Goal: Check status: Check status

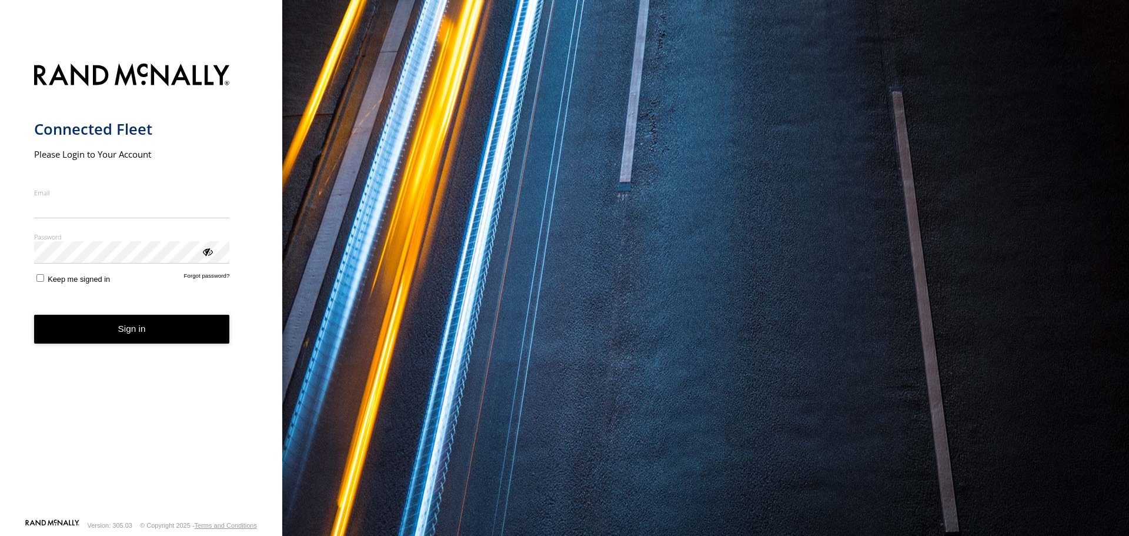
click at [148, 206] on input "Email" at bounding box center [132, 207] width 196 height 21
type input "**********"
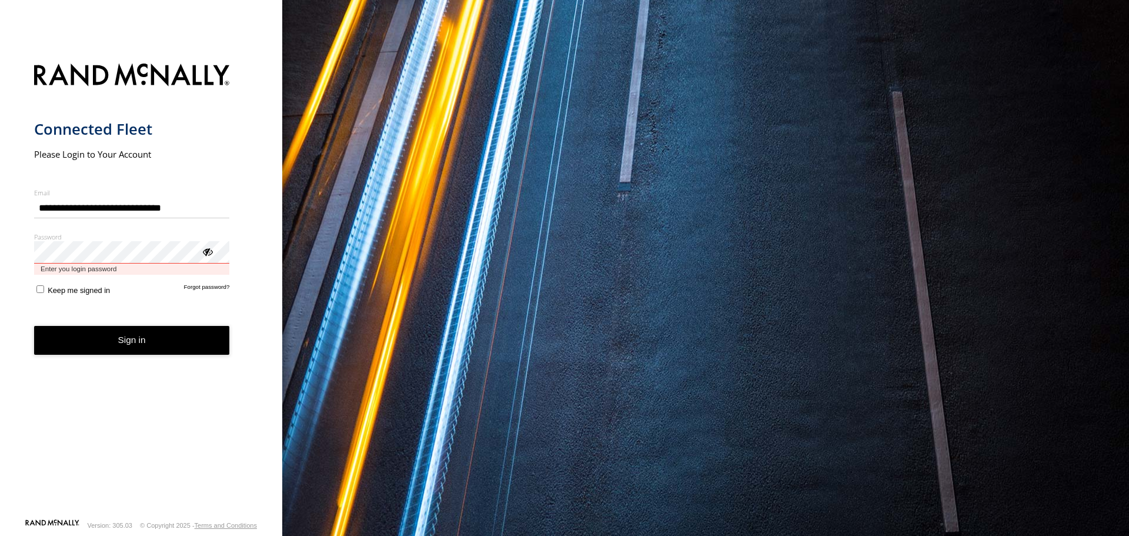
click at [34, 326] on button "Sign in" at bounding box center [132, 340] width 196 height 29
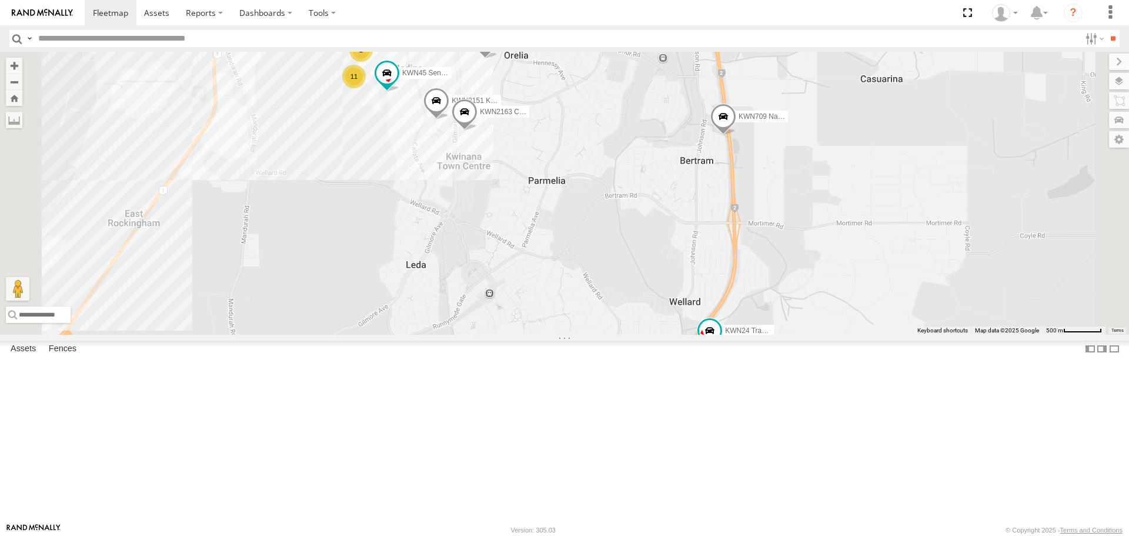
drag, startPoint x: 919, startPoint y: 464, endPoint x: 830, endPoint y: 403, distance: 107.5
click at [830, 334] on div "2 KWN2151 KAP 11 KWN64 2001034 Hino 300 KWN2163 City Hort KWN24 Tractor KWN709 …" at bounding box center [564, 193] width 1129 height 282
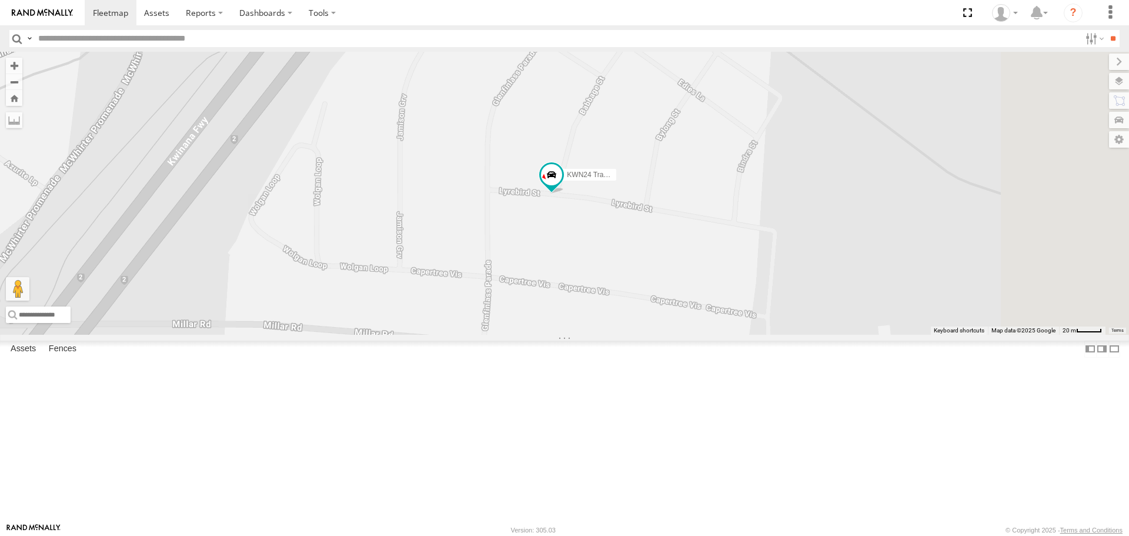
drag, startPoint x: 1083, startPoint y: 406, endPoint x: 581, endPoint y: 329, distance: 508.2
click at [581, 329] on div "KWN2151 KAP KWN64 2001034 Hino 300 KWN2163 City Hort KWN24 Tractor KWN709 Natur…" at bounding box center [564, 193] width 1129 height 282
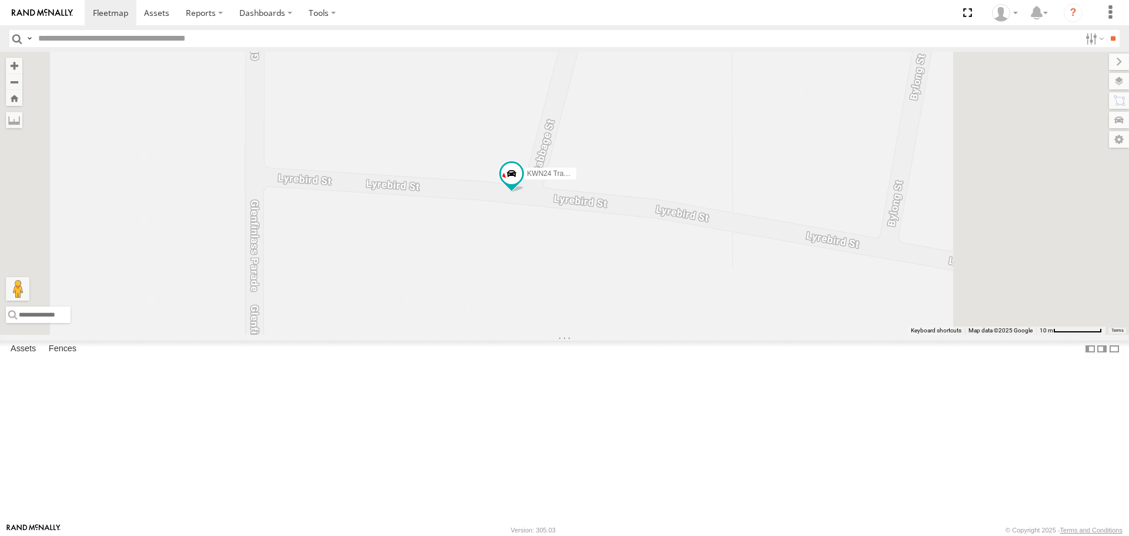
drag, startPoint x: 692, startPoint y: 316, endPoint x: 631, endPoint y: 408, distance: 110.1
click at [631, 334] on div "KWN2151 KAP KWN64 2001034 Hino 300 KWN2163 City Hort KWN24 Tractor KWN709 Natur…" at bounding box center [564, 193] width 1129 height 282
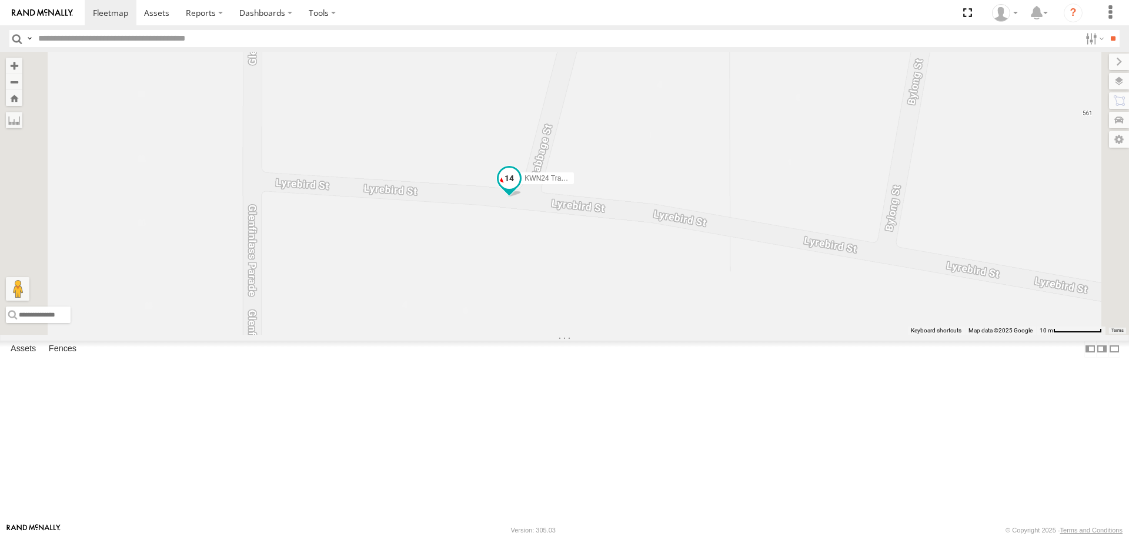
click at [520, 189] on span at bounding box center [509, 178] width 21 height 21
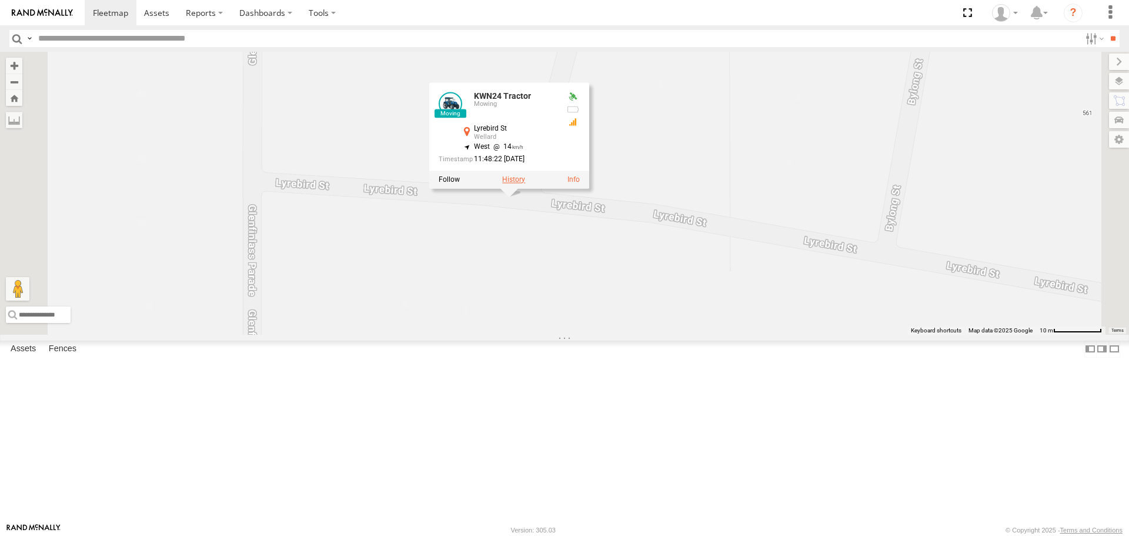
click at [525, 184] on label at bounding box center [513, 179] width 23 height 8
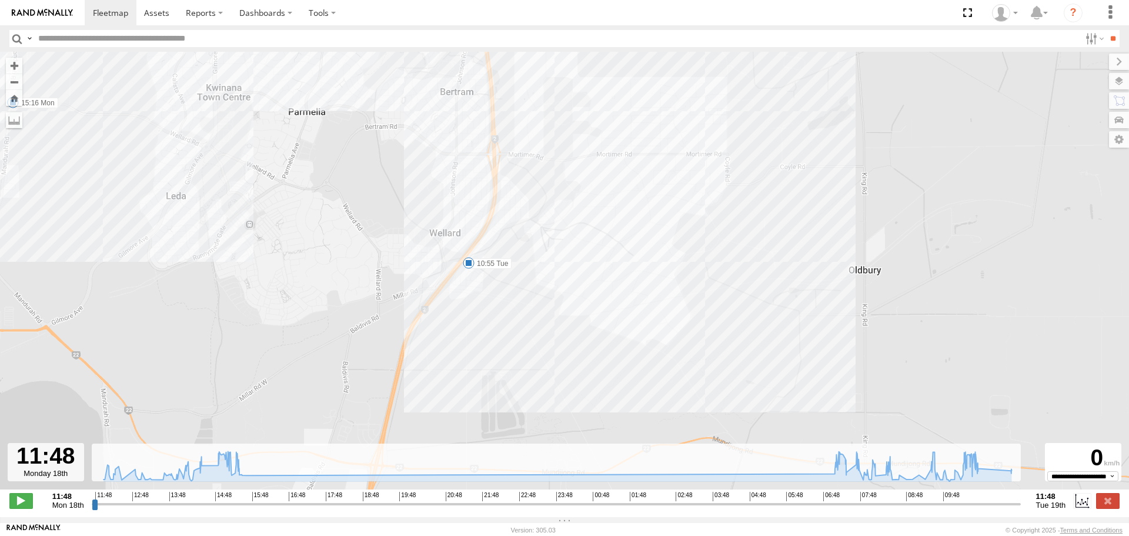
drag, startPoint x: 790, startPoint y: 294, endPoint x: 590, endPoint y: 118, distance: 266.3
click at [590, 118] on div "KWN24 Tractor 11:48 Mon 12:24 Mon 13:12 Mon 14:21 Mon 14:29 Mon 15:16 Mon 15:32…" at bounding box center [564, 277] width 1129 height 450
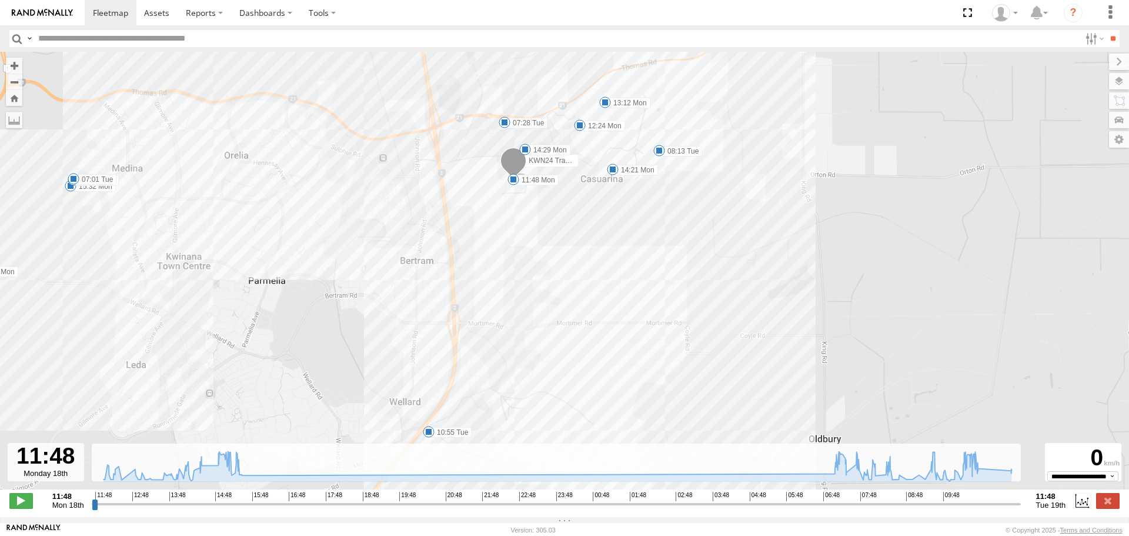
drag, startPoint x: 585, startPoint y: 164, endPoint x: 548, endPoint y: 349, distance: 189.5
click at [548, 349] on div "KWN24 Tractor 11:48 Mon 12:24 Mon 13:12 Mon 14:21 Mon 14:29 Mon 15:16 Mon 15:32…" at bounding box center [564, 277] width 1129 height 450
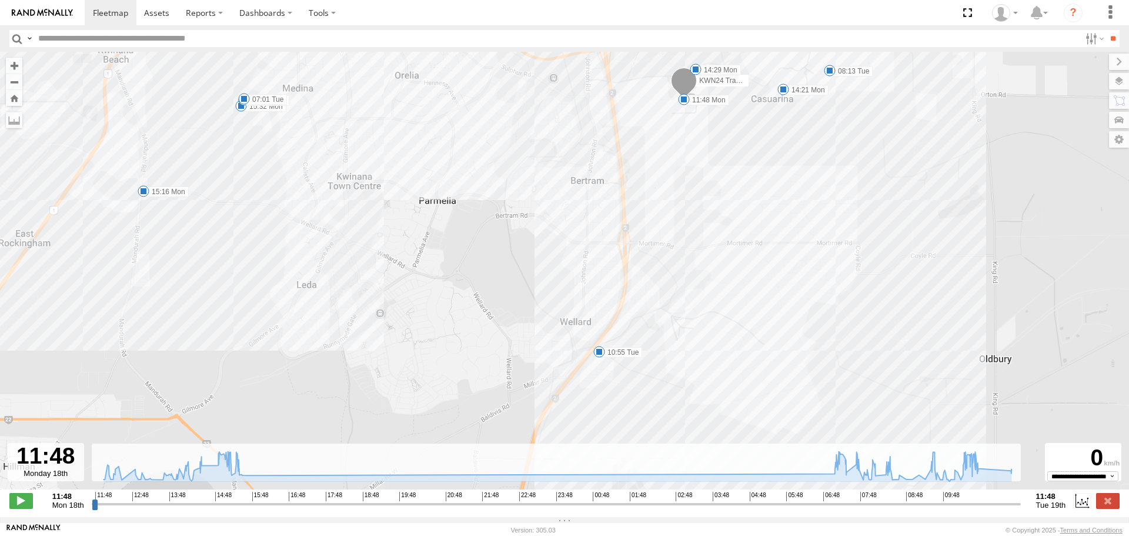
drag, startPoint x: 567, startPoint y: 319, endPoint x: 744, endPoint y: 234, distance: 196.3
click at [744, 234] on div "KWN24 Tractor 11:48 Mon 12:24 Mon 13:12 Mon 14:21 Mon 14:29 Mon 15:16 Mon 15:32…" at bounding box center [564, 277] width 1129 height 450
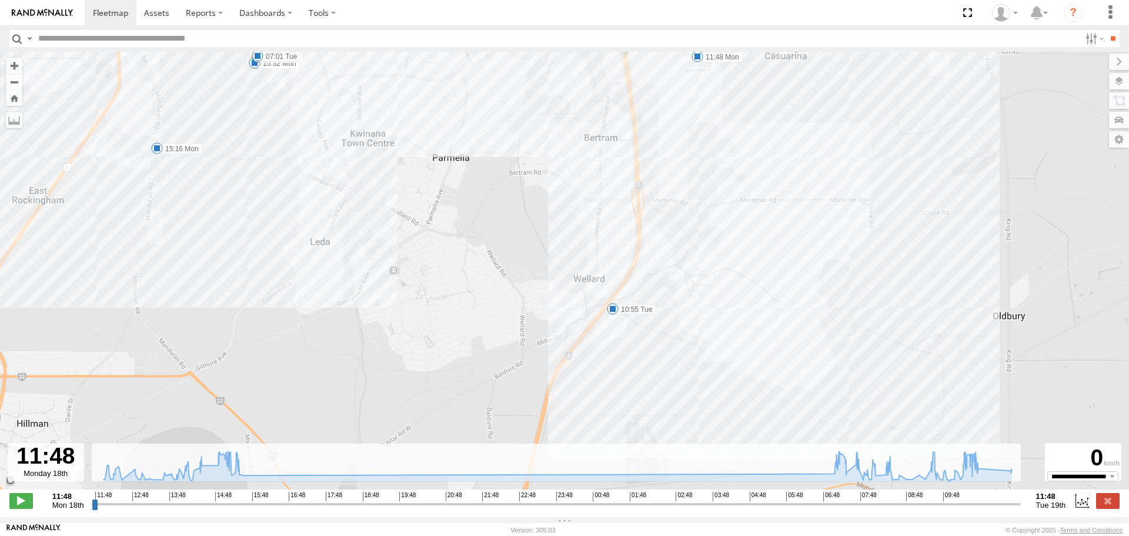
drag, startPoint x: 695, startPoint y: 241, endPoint x: 712, endPoint y: 196, distance: 48.6
click at [712, 196] on div "KWN24 Tractor 11:48 Mon 12:24 Mon 13:12 Mon 14:21 Mon 14:29 Mon 15:16 Mon 15:32…" at bounding box center [564, 277] width 1129 height 450
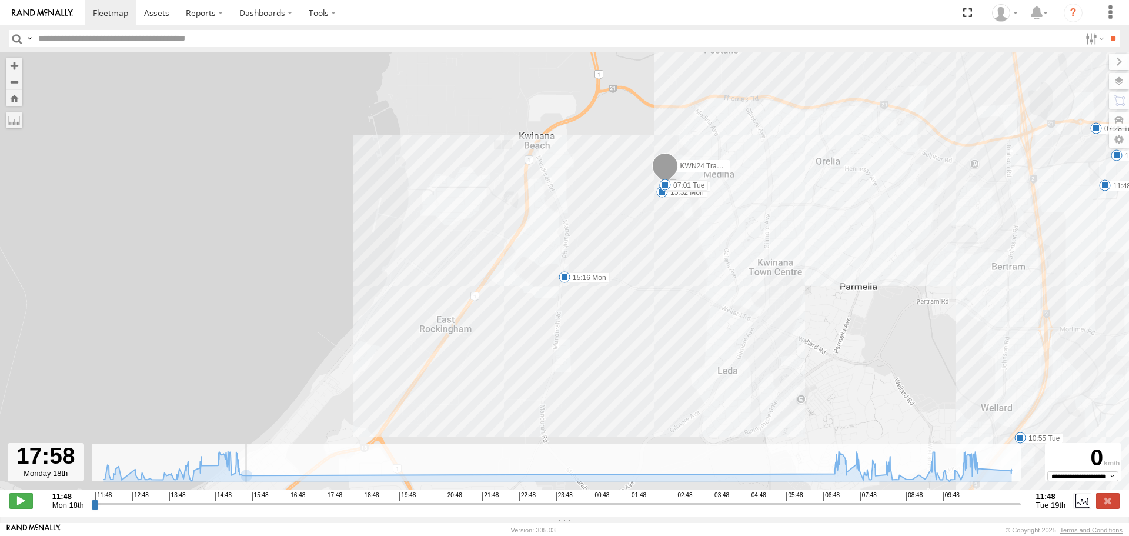
drag, startPoint x: 93, startPoint y: 511, endPoint x: 331, endPoint y: 508, distance: 238.2
click at [331, 508] on input "range" at bounding box center [556, 503] width 929 height 11
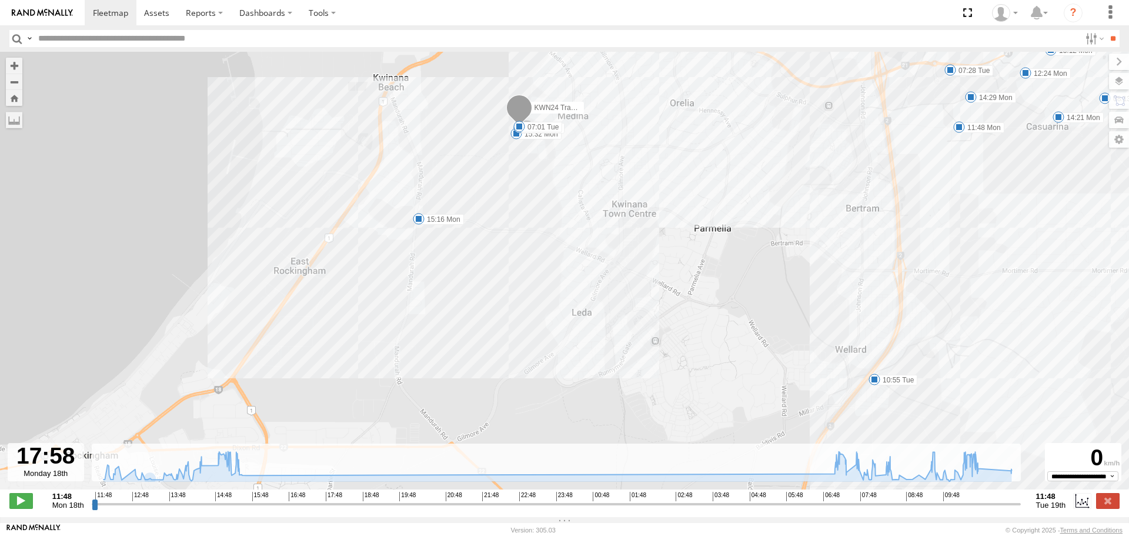
drag, startPoint x: 919, startPoint y: 389, endPoint x: 759, endPoint y: 323, distance: 173.0
click at [759, 323] on div "KWN24 Tractor 11:48 Mon 12:24 Mon 13:12 Mon 14:21 Mon 14:29 Mon 15:16 Mon 15:32…" at bounding box center [564, 277] width 1129 height 450
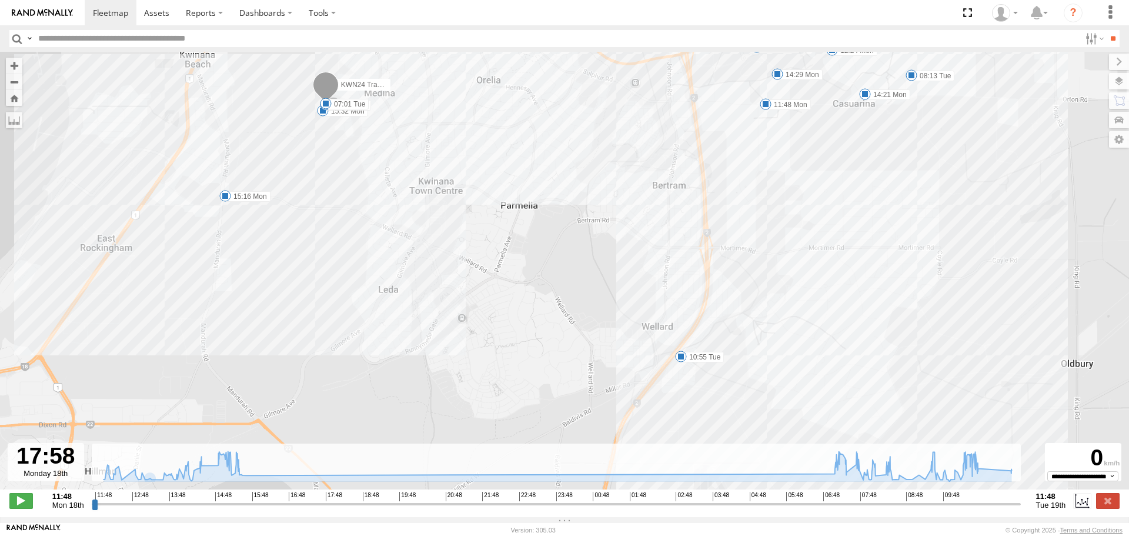
drag, startPoint x: 971, startPoint y: 216, endPoint x: 752, endPoint y: 174, distance: 223.5
click at [752, 174] on div "KWN24 Tractor 11:48 Mon 12:24 Mon 13:12 Mon 14:21 Mon 14:29 Mon 15:16 Mon 15:32…" at bounding box center [564, 277] width 1129 height 450
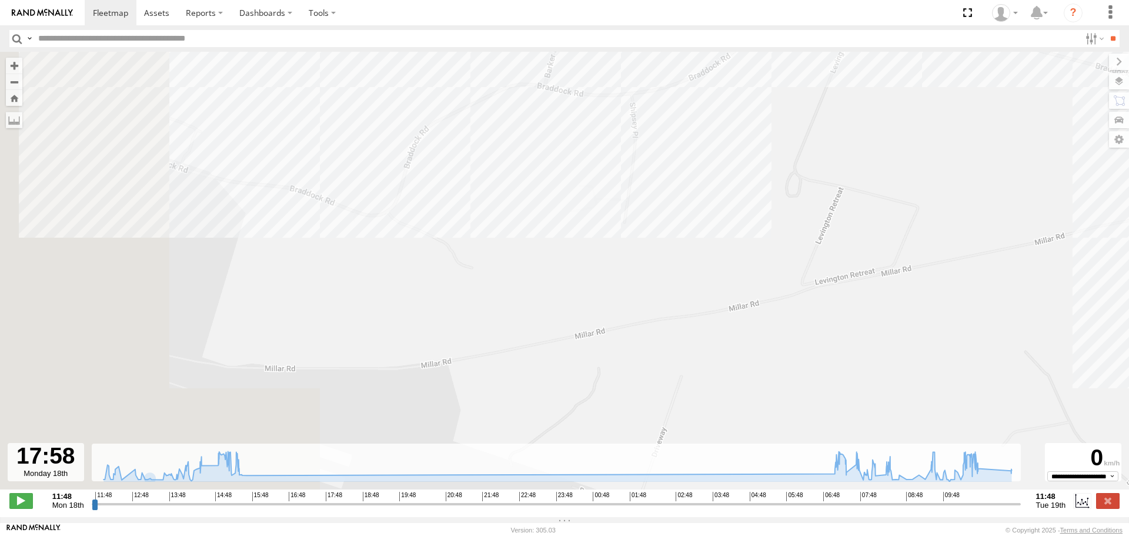
drag, startPoint x: 395, startPoint y: 313, endPoint x: 778, endPoint y: 195, distance: 400.7
click at [778, 195] on div "KWN24 Tractor 11:48 Mon 12:24 Mon 13:12 Mon 14:21 Mon 14:29 Mon 15:16 Mon 15:32…" at bounding box center [564, 277] width 1129 height 450
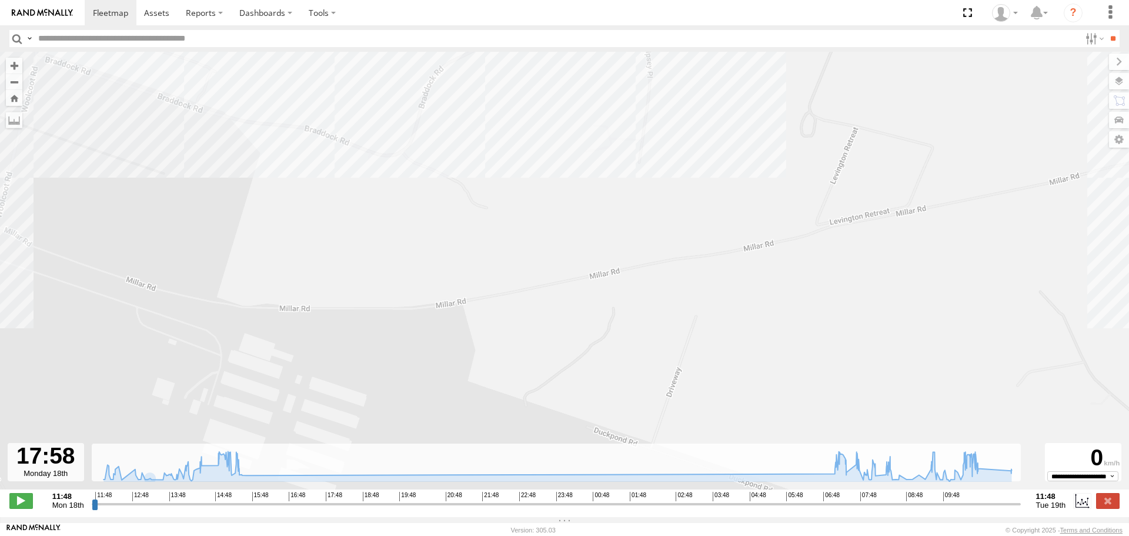
drag, startPoint x: 539, startPoint y: 260, endPoint x: 870, endPoint y: 288, distance: 332.3
click at [852, 288] on div "KWN24 Tractor 11:48 Mon 12:24 Mon 13:12 Mon 14:21 Mon 14:29 Mon 15:16 Mon 15:32…" at bounding box center [564, 277] width 1129 height 450
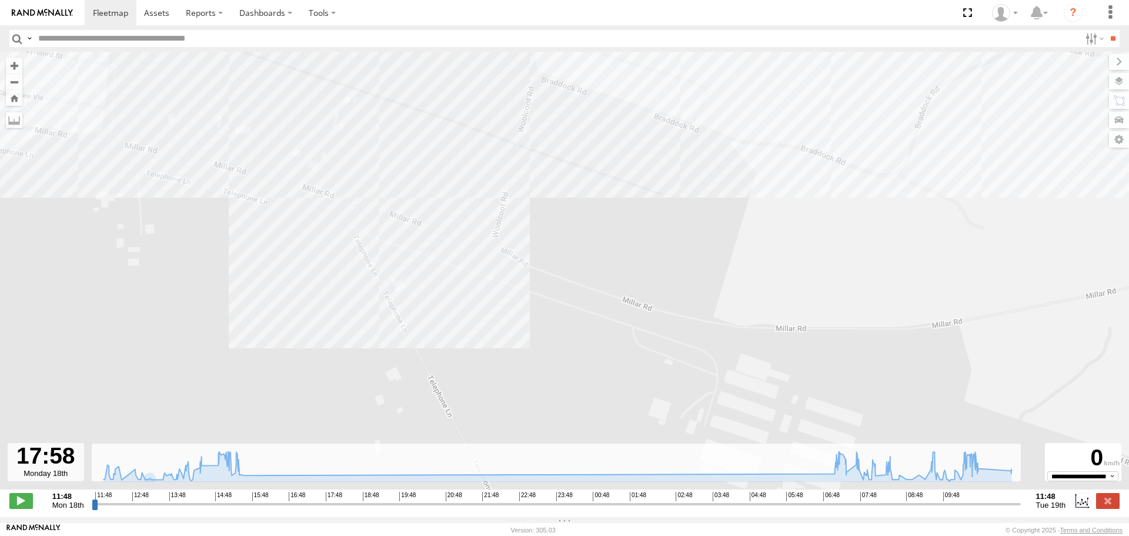
drag, startPoint x: 414, startPoint y: 324, endPoint x: 753, endPoint y: 286, distance: 340.9
click at [688, 287] on div "KWN24 Tractor 11:48 Mon 12:24 Mon 13:12 Mon 14:21 Mon 14:29 Mon 15:16 Mon 15:32…" at bounding box center [564, 277] width 1129 height 450
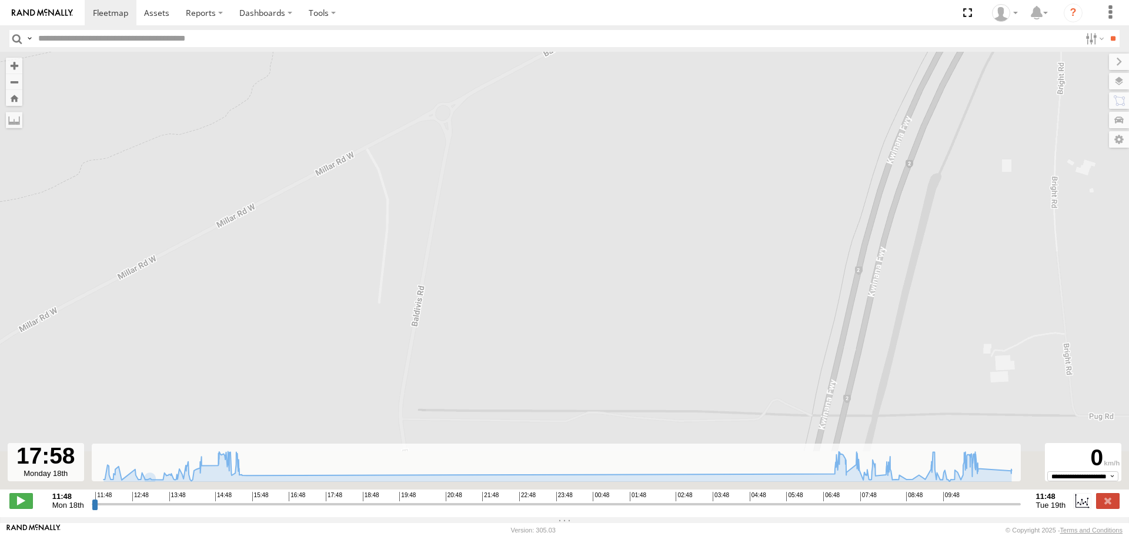
drag, startPoint x: 587, startPoint y: 339, endPoint x: 620, endPoint y: 161, distance: 181.8
click at [679, 161] on div "KWN24 Tractor 11:48 Mon 12:24 Mon 13:12 Mon 14:21 Mon 14:29 Mon 15:16 Mon 15:32…" at bounding box center [564, 277] width 1129 height 450
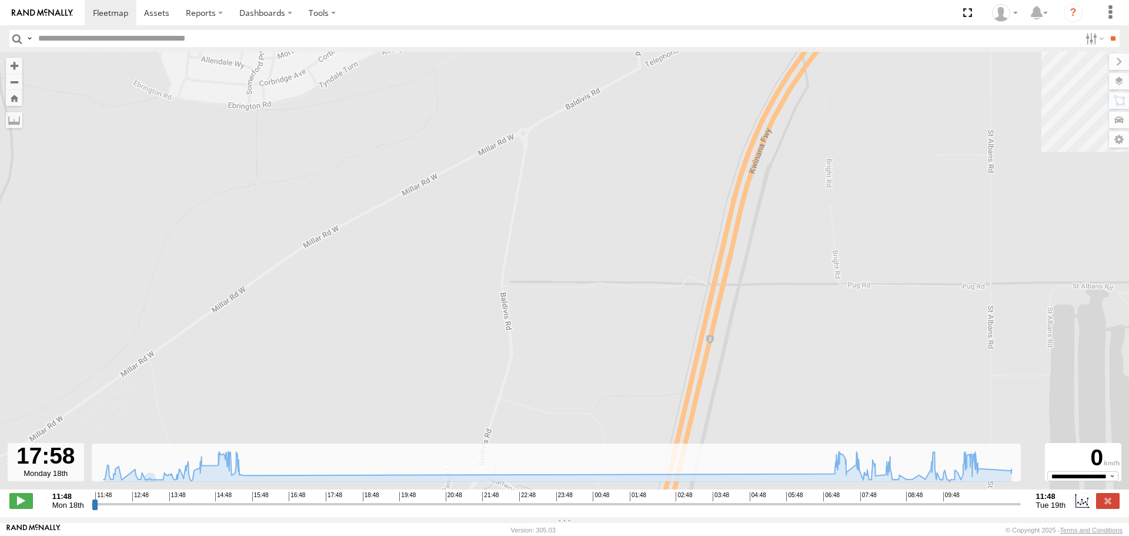
drag, startPoint x: 788, startPoint y: 224, endPoint x: 411, endPoint y: 396, distance: 414.8
click at [415, 398] on div "KWN24 Tractor 11:48 Mon 12:24 Mon 13:12 Mon 14:21 Mon 14:29 Mon 15:16 Mon 15:32…" at bounding box center [564, 277] width 1129 height 450
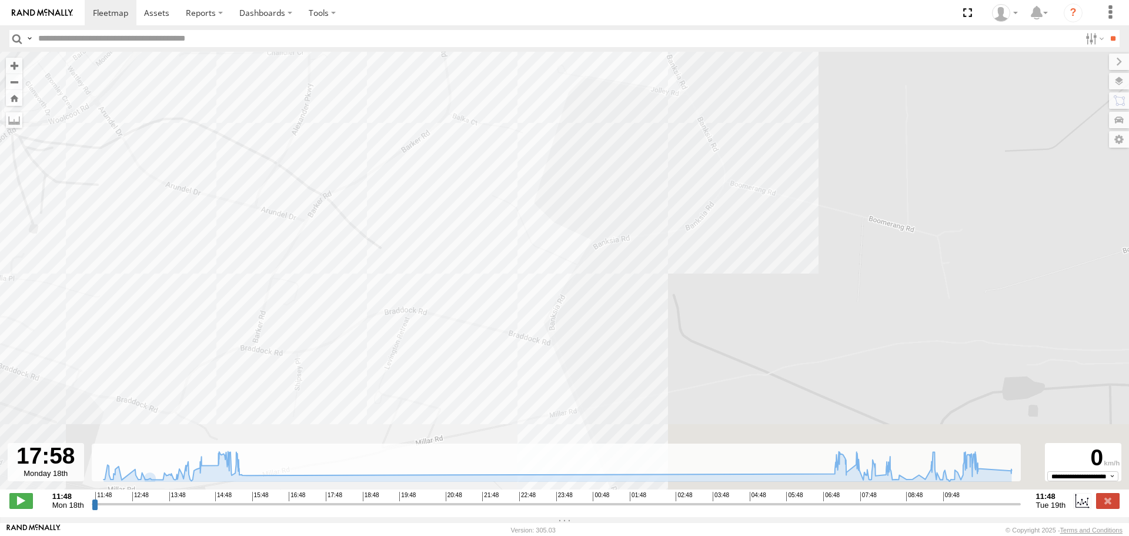
drag, startPoint x: 482, startPoint y: 318, endPoint x: 890, endPoint y: 116, distance: 456.1
click at [890, 116] on div "KWN24 Tractor 11:48 Mon 12:24 Mon 13:12 Mon 14:21 Mon 14:29 Mon 15:16 Mon 15:32…" at bounding box center [564, 277] width 1129 height 450
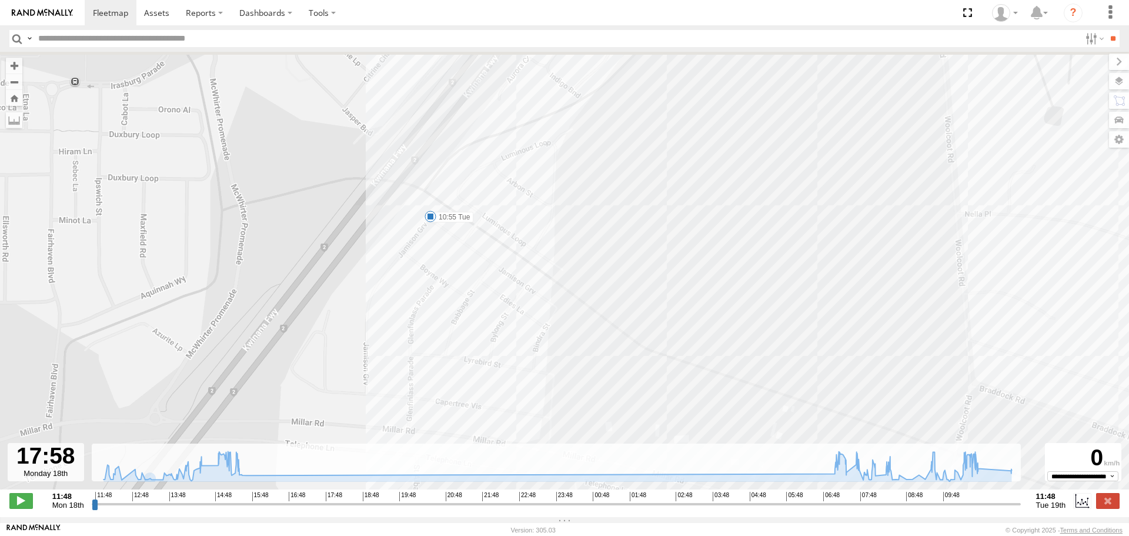
drag, startPoint x: 452, startPoint y: 235, endPoint x: 447, endPoint y: 275, distance: 40.9
click at [447, 275] on div "KWN24 Tractor 11:48 Mon 12:24 Mon 13:12 Mon 14:21 Mon 14:29 Mon 15:16 Mon 15:32…" at bounding box center [564, 277] width 1129 height 450
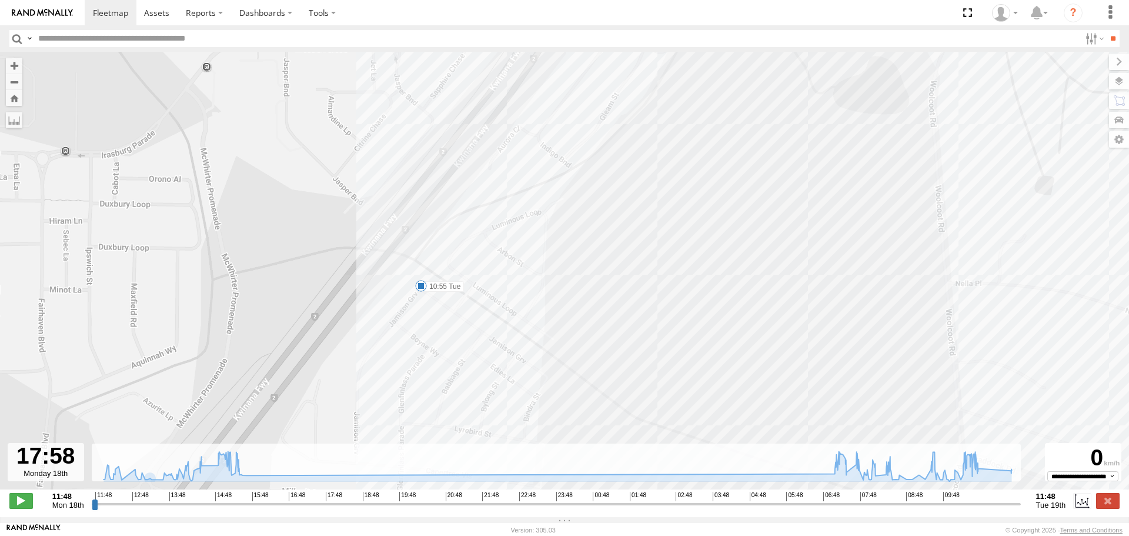
drag, startPoint x: 599, startPoint y: 112, endPoint x: 565, endPoint y: 286, distance: 176.8
click at [565, 286] on div "KWN24 Tractor 11:48 Mon 12:24 Mon 13:12 Mon 14:21 Mon 14:29 Mon 15:16 Mon 15:32…" at bounding box center [564, 277] width 1129 height 450
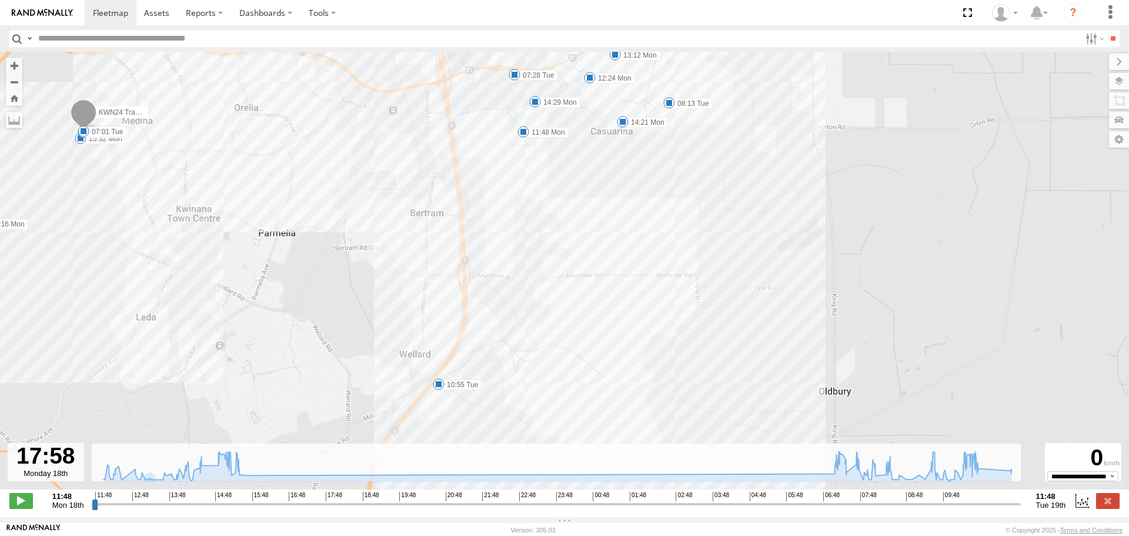
drag, startPoint x: 900, startPoint y: 267, endPoint x: 772, endPoint y: 356, distance: 155.8
click at [772, 356] on div "KWN24 Tractor 11:48 Mon 12:24 Mon 13:12 Mon 14:21 Mon 14:29 Mon 15:16 Mon 15:32…" at bounding box center [564, 277] width 1129 height 450
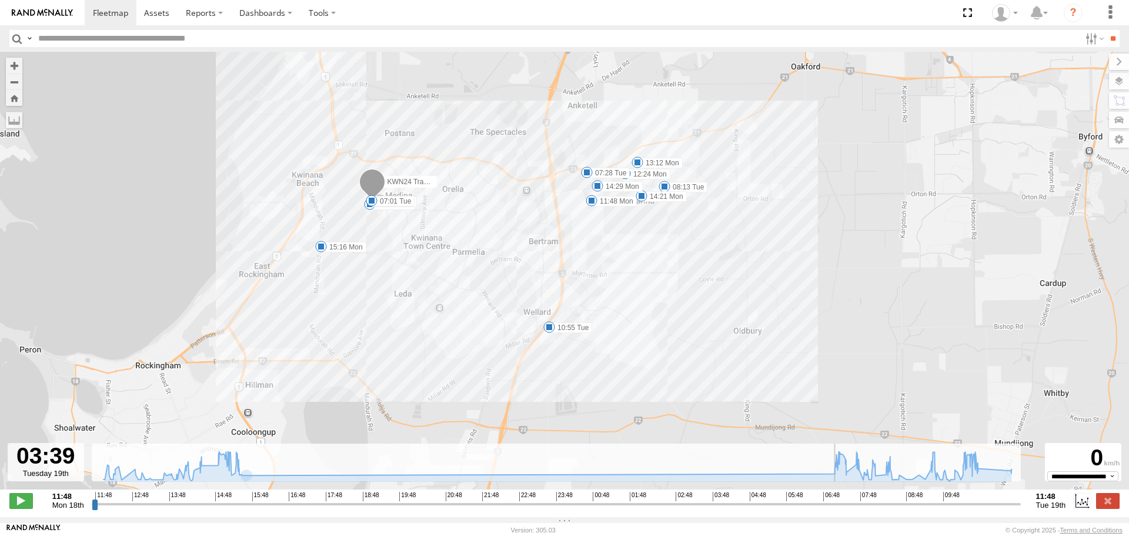
drag, startPoint x: 333, startPoint y: 511, endPoint x: 703, endPoint y: 522, distance: 370.7
click at [703, 509] on input "range" at bounding box center [556, 503] width 929 height 11
click at [9, 503] on span at bounding box center [21, 500] width 24 height 15
drag, startPoint x: 709, startPoint y: 509, endPoint x: 868, endPoint y: 508, distance: 159.4
click at [868, 508] on input "range" at bounding box center [556, 503] width 929 height 11
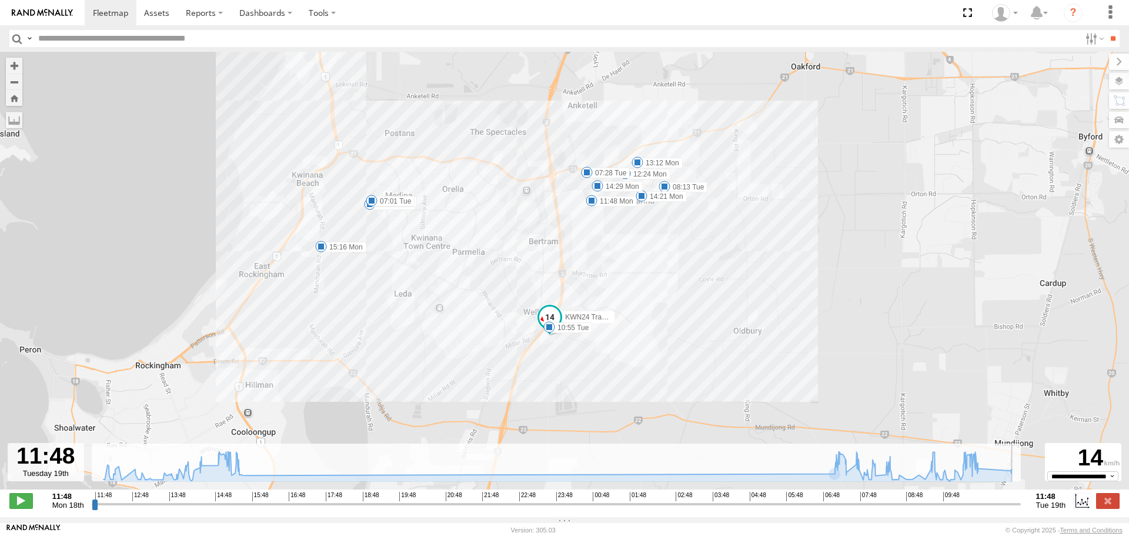
drag, startPoint x: 868, startPoint y: 508, endPoint x: 1049, endPoint y: 503, distance: 180.6
type input "**********"
click at [1021, 503] on input "range" at bounding box center [556, 503] width 929 height 11
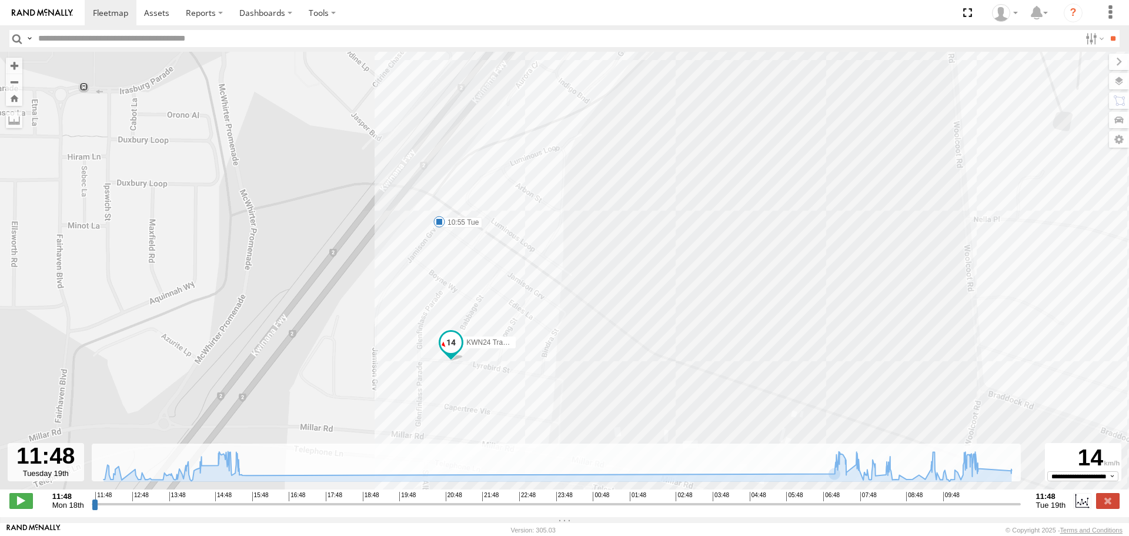
drag, startPoint x: 526, startPoint y: 357, endPoint x: 527, endPoint y: 185, distance: 172.3
click at [527, 185] on div "KWN24 Tractor 15:16 Mon 15:32 Mon 15:41 Mon 07:01 Tue 08:13 Tue 10:55 Tue 11:48…" at bounding box center [564, 277] width 1129 height 450
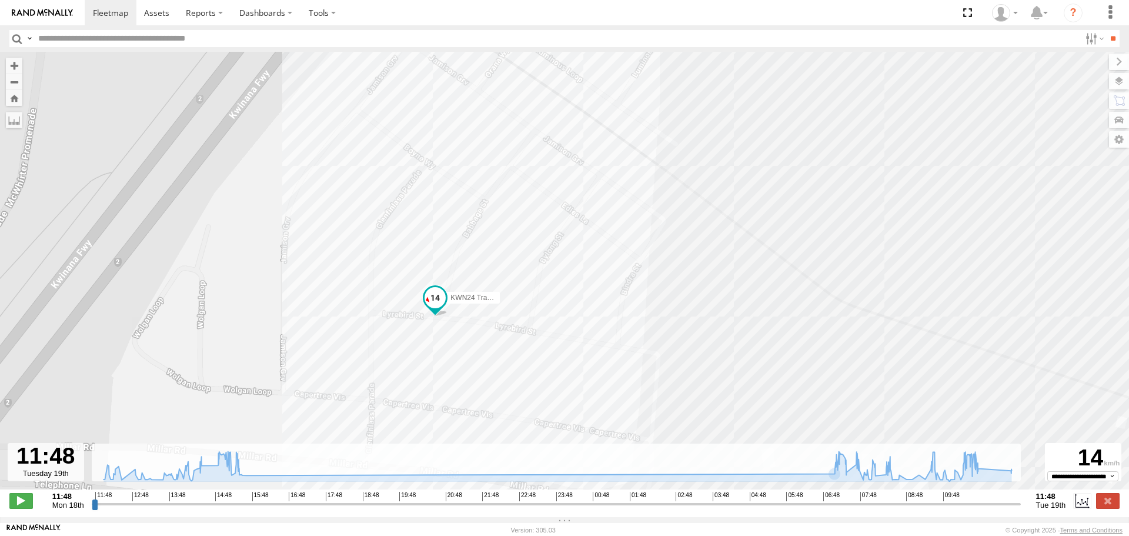
drag, startPoint x: 509, startPoint y: 307, endPoint x: 548, endPoint y: 225, distance: 90.5
click at [548, 225] on div "KWN24 Tractor 15:16 Mon 15:32 Mon 15:41 Mon 07:01 Tue 08:13 Tue 10:55 Tue 11:48…" at bounding box center [564, 277] width 1129 height 450
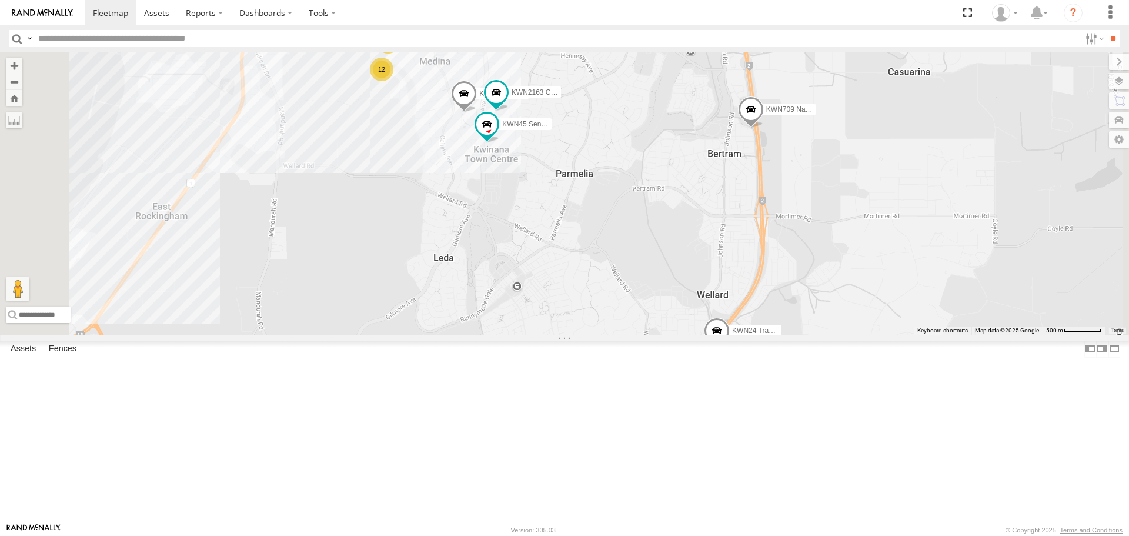
drag, startPoint x: 757, startPoint y: 406, endPoint x: 505, endPoint y: 251, distance: 296.3
click at [505, 251] on div "2 KWN2151 KAP 12 KWN2163 City Hort KWN24 Tractor KWN709 Natural Areas KWN45 Sen…" at bounding box center [564, 193] width 1129 height 282
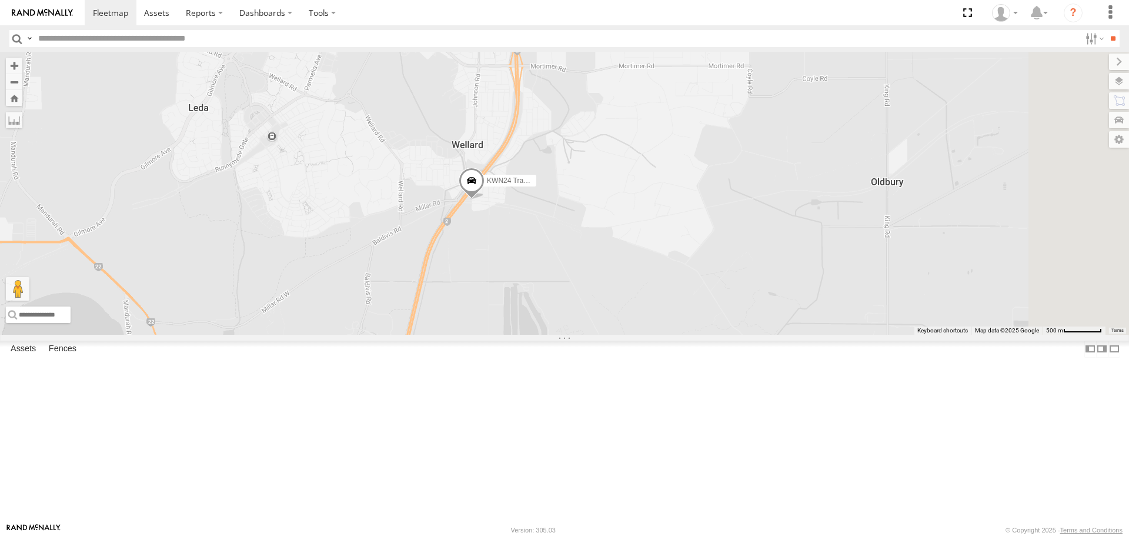
drag, startPoint x: 505, startPoint y: 251, endPoint x: 518, endPoint y: 251, distance: 13.5
click at [505, 251] on div "2 KWN2151 KAP 12 KWN2163 City Hort KWN24 Tractor KWN709 Natural Areas KWN45 Sen…" at bounding box center [564, 193] width 1129 height 282
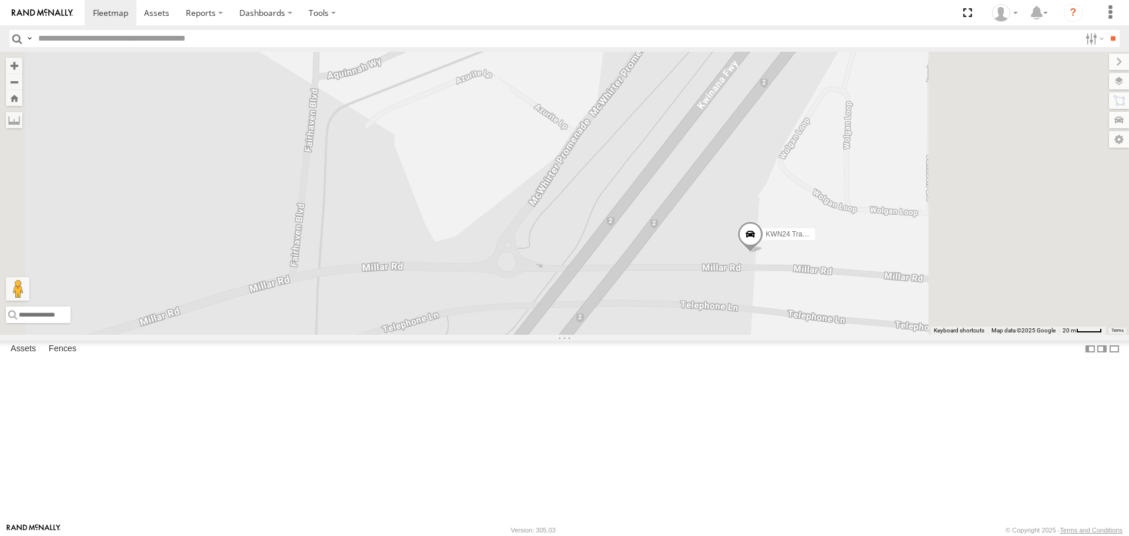
drag, startPoint x: 725, startPoint y: 341, endPoint x: 284, endPoint y: 282, distance: 444.5
click at [284, 282] on main "To navigate the map with touch gestures double-tap and hold your finger on the …" at bounding box center [564, 287] width 1129 height 471
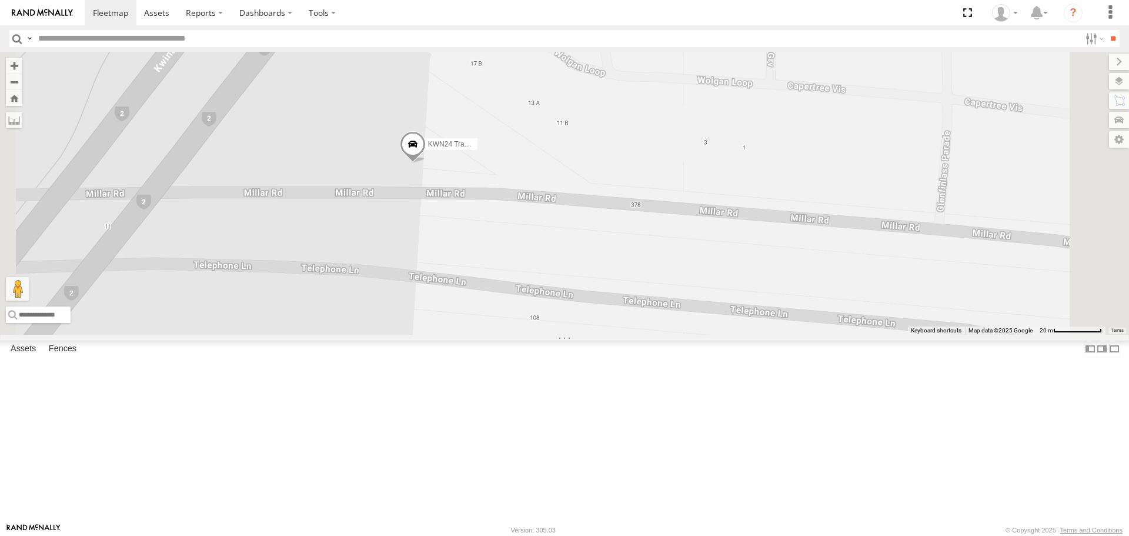
click at [426, 164] on span at bounding box center [413, 148] width 26 height 32
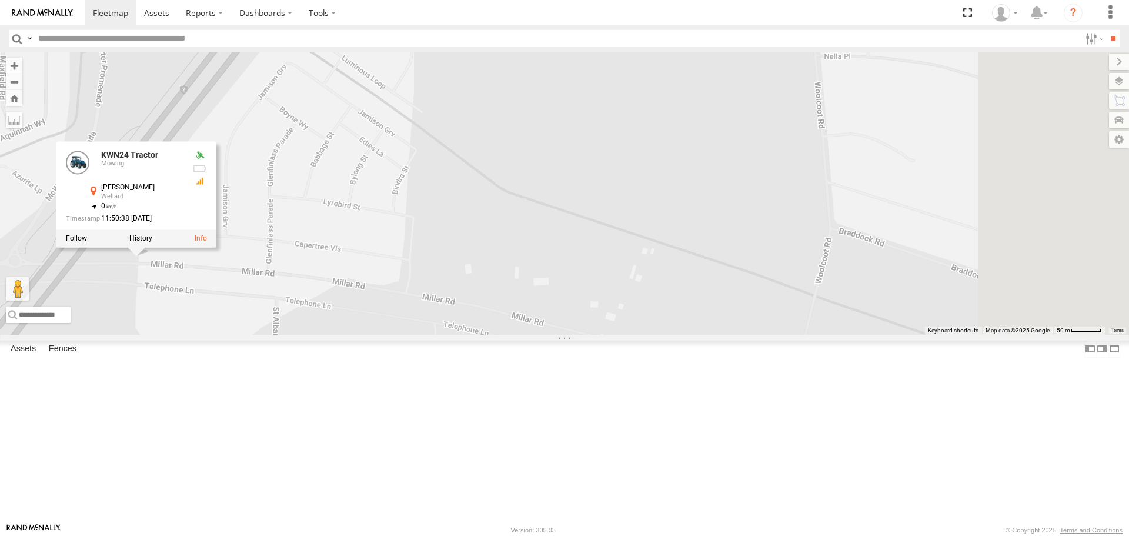
drag, startPoint x: 896, startPoint y: 241, endPoint x: 401, endPoint y: 276, distance: 496.4
click at [408, 276] on div "KWN2151 KAP KWN2163 City Hort KWN24 Tractor KWN709 Natural Areas KWN45 Senior H…" at bounding box center [564, 193] width 1129 height 282
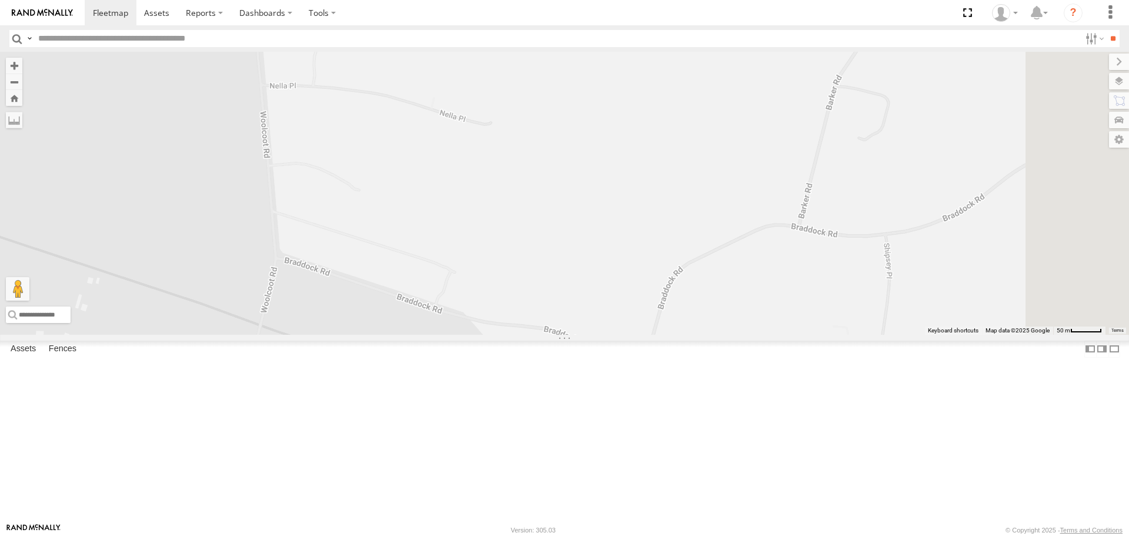
drag, startPoint x: 525, startPoint y: 264, endPoint x: 503, endPoint y: 321, distance: 60.3
click at [503, 320] on div "KWN2151 KAP KWN2163 City Hort KWN24 Tractor KWN709 Natural Areas KWN45 Senior H…" at bounding box center [564, 193] width 1129 height 282
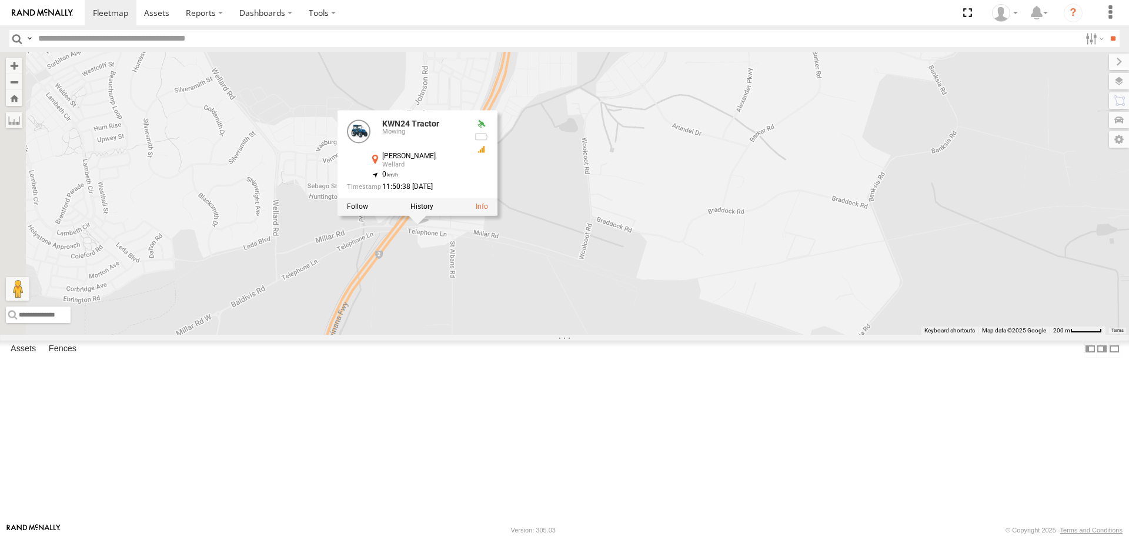
drag, startPoint x: 444, startPoint y: 376, endPoint x: 730, endPoint y: 330, distance: 290.1
click at [730, 330] on div "KWN2151 KAP KWN2163 City Hort KWN24 Tractor KWN709 Natural Areas KWN45 Senior H…" at bounding box center [564, 193] width 1129 height 282
click at [465, 160] on div "[PERSON_NAME]" at bounding box center [424, 156] width 82 height 8
click at [369, 211] on label at bounding box center [358, 207] width 21 height 8
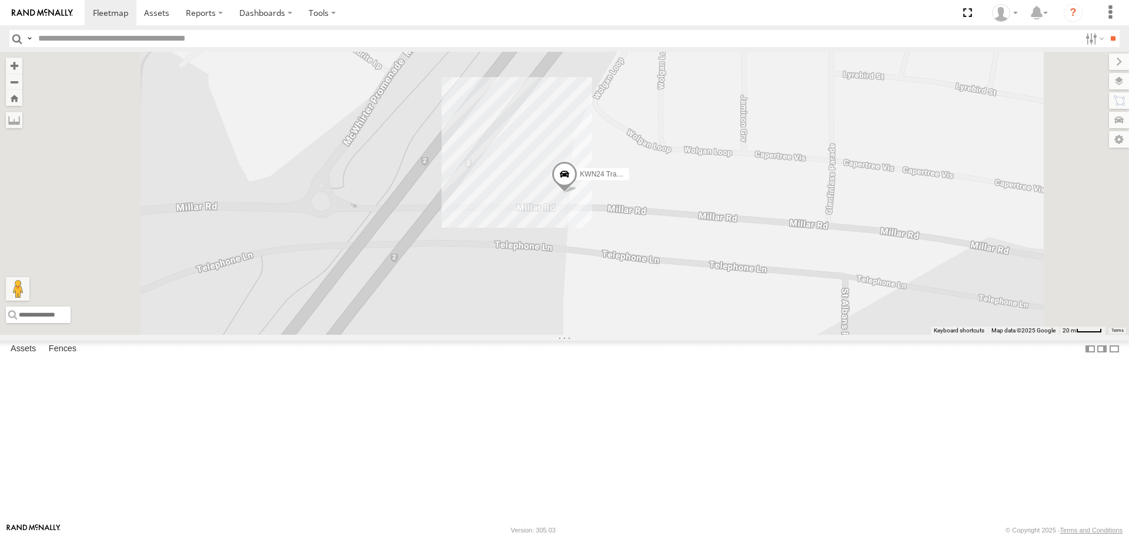
click at [578, 193] on span at bounding box center [565, 177] width 26 height 32
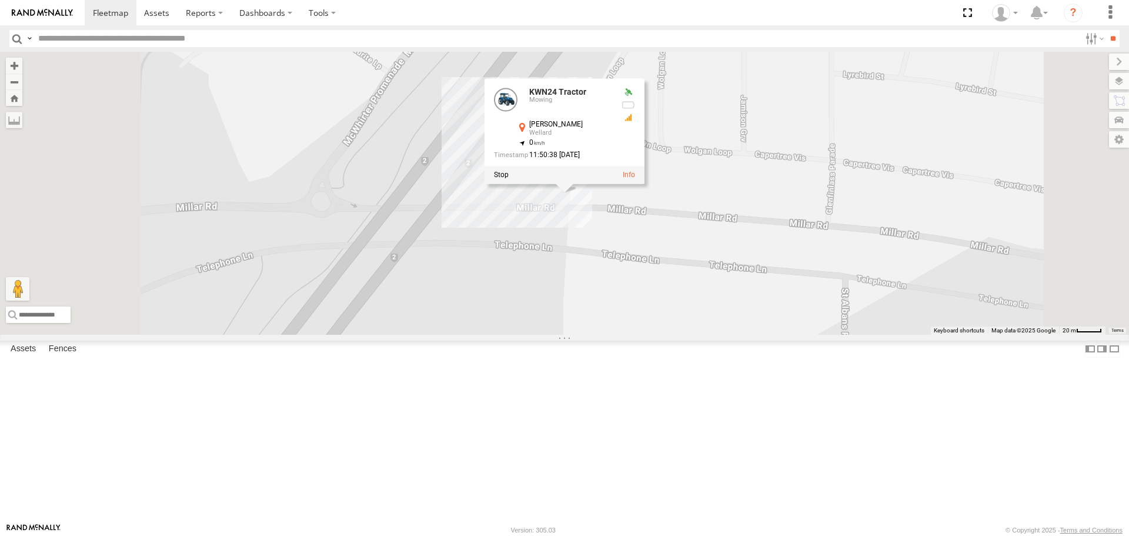
scroll to position [165, 0]
click at [645, 184] on div at bounding box center [565, 175] width 160 height 18
click at [509, 179] on label at bounding box center [501, 175] width 15 height 8
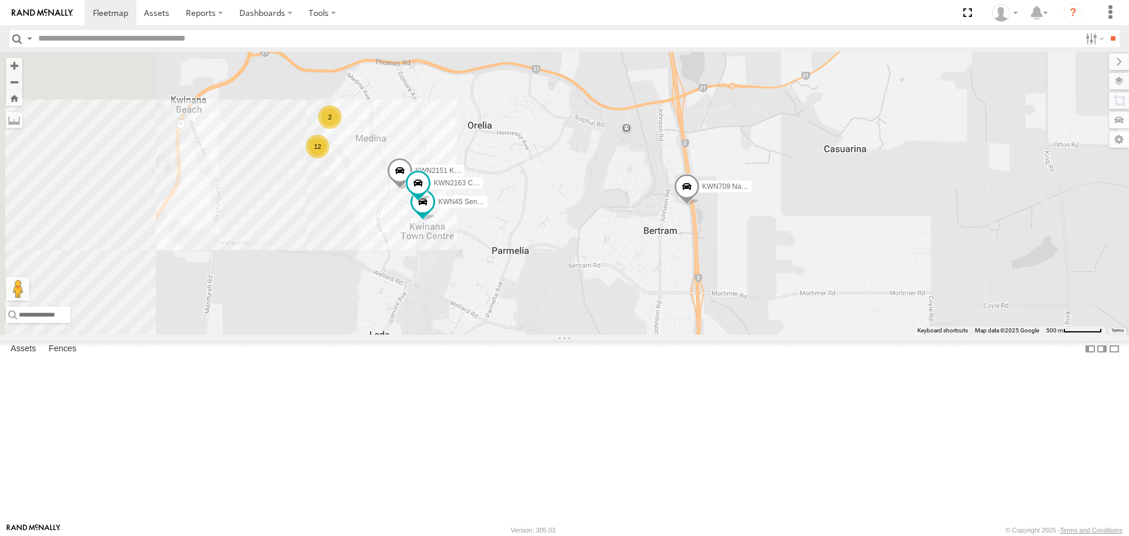
drag, startPoint x: 539, startPoint y: 293, endPoint x: 724, endPoint y: 353, distance: 194.7
click at [723, 334] on div "KWN24 Tractor KWN709 Natural Areas 2 KWN2151 KAP 12 KWN2163 City Hort KWN45 Sen…" at bounding box center [564, 193] width 1129 height 282
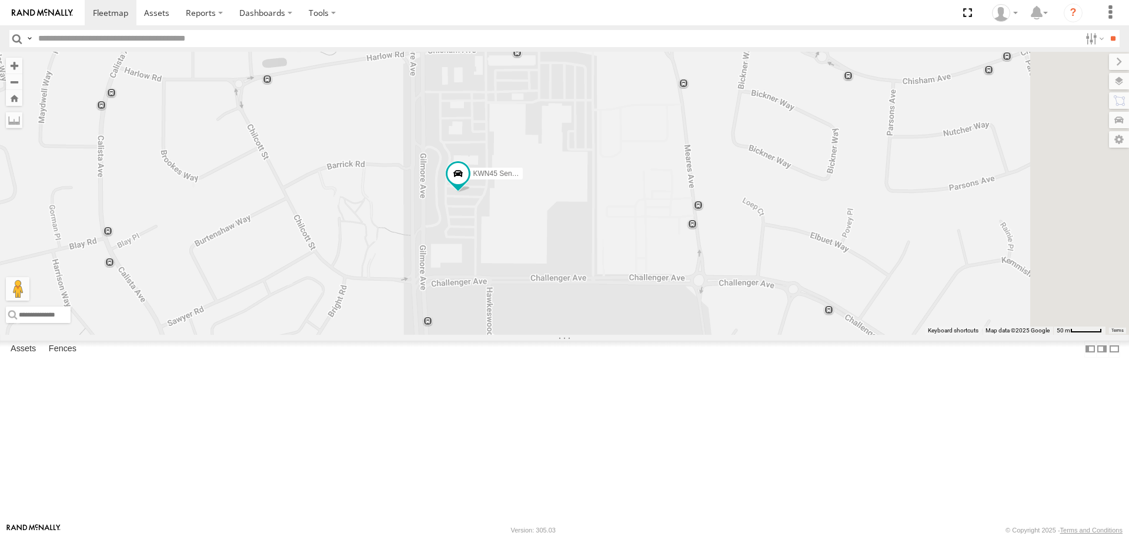
drag, startPoint x: 656, startPoint y: 301, endPoint x: 551, endPoint y: 452, distance: 183.7
click at [551, 334] on div "KWN24 Tractor KWN709 Natural Areas KWN2151 KAP KWN2163 City Hort KWN45 Senior H…" at bounding box center [564, 193] width 1129 height 282
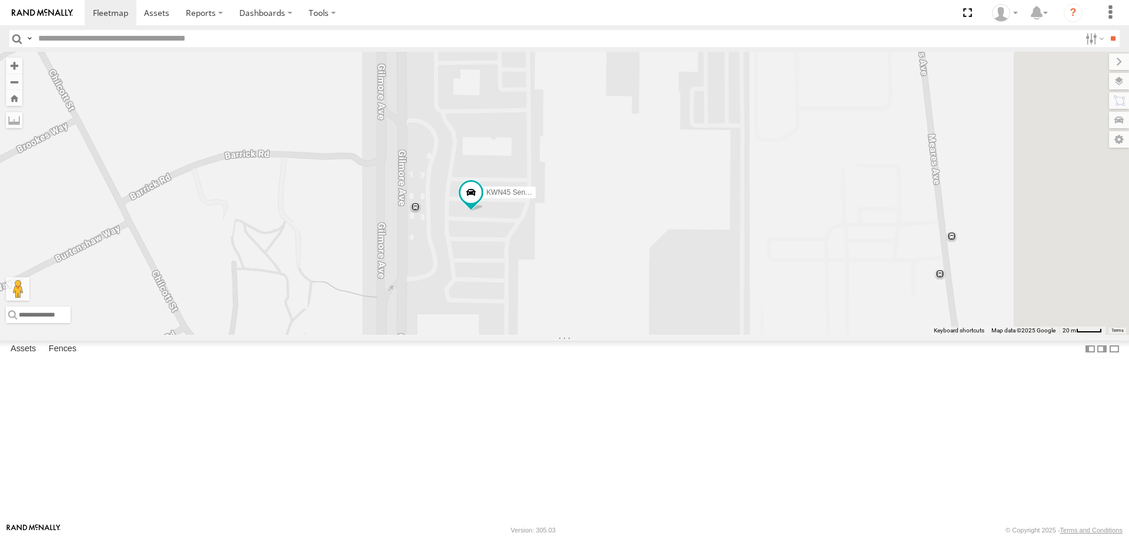
drag, startPoint x: 582, startPoint y: 332, endPoint x: 542, endPoint y: 417, distance: 93.9
click at [542, 334] on div "KWN24 Tractor KWN709 Natural Areas KWN2151 KAP KWN2163 City Hort KWN45 Senior H…" at bounding box center [564, 193] width 1129 height 282
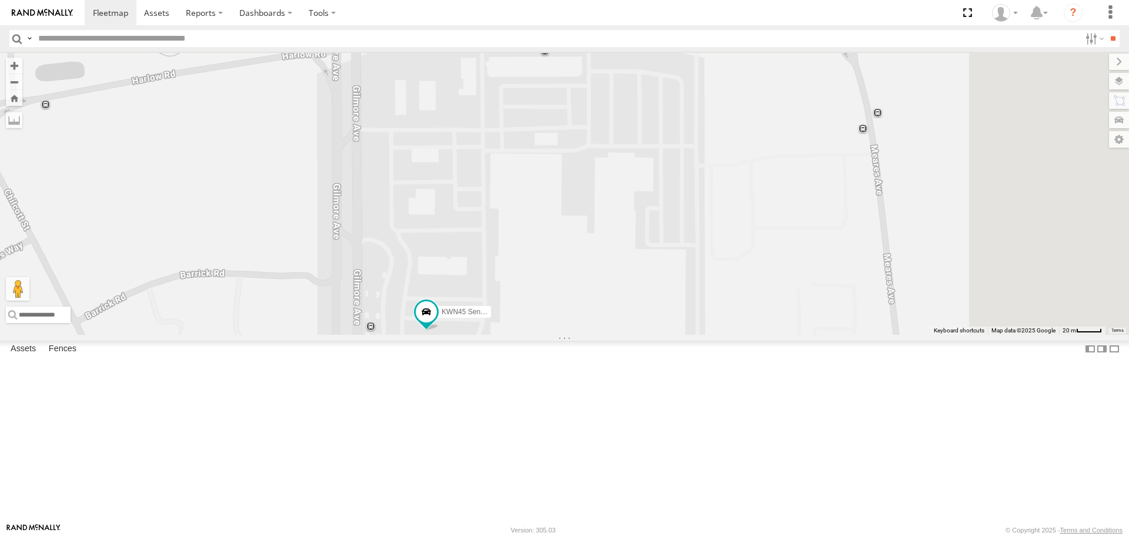
drag, startPoint x: 600, startPoint y: 323, endPoint x: 553, endPoint y: 448, distance: 133.8
click at [553, 334] on div "KWN24 Tractor KWN709 Natural Areas KWN2151 KAP KWN2163 City Hort KWN45 Senior H…" at bounding box center [564, 193] width 1129 height 282
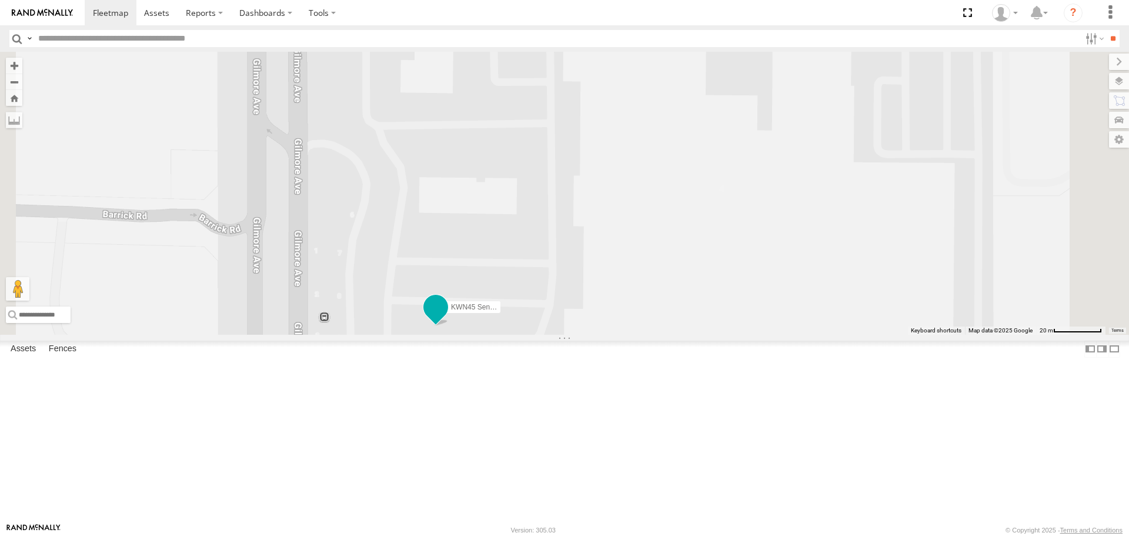
click at [446, 318] on span at bounding box center [435, 306] width 21 height 21
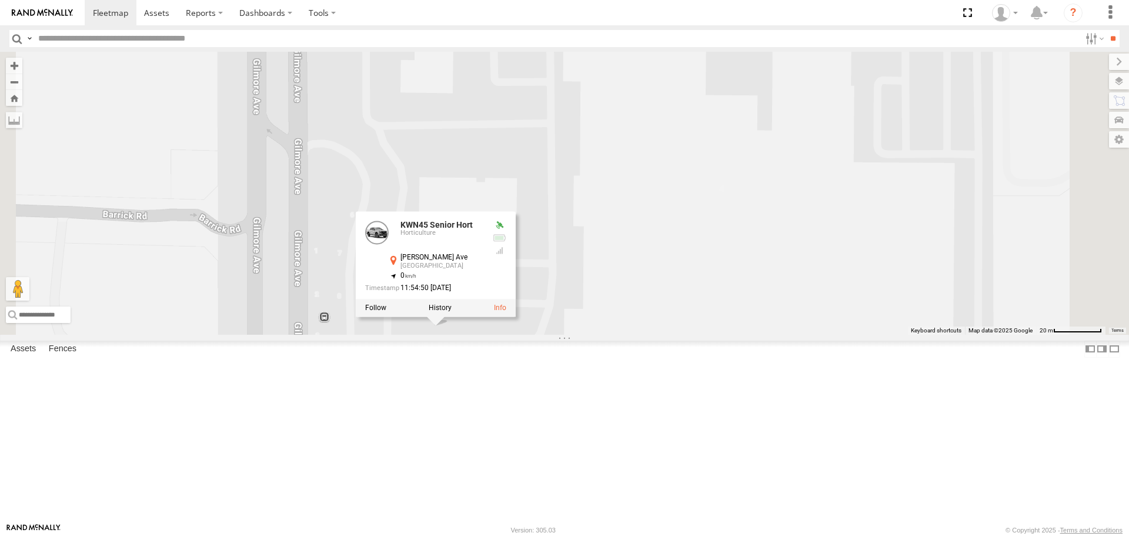
click at [827, 334] on div "KWN24 Tractor KWN709 Natural Areas KWN2151 KAP KWN2163 City Hort KWN45 Senior H…" at bounding box center [564, 193] width 1129 height 282
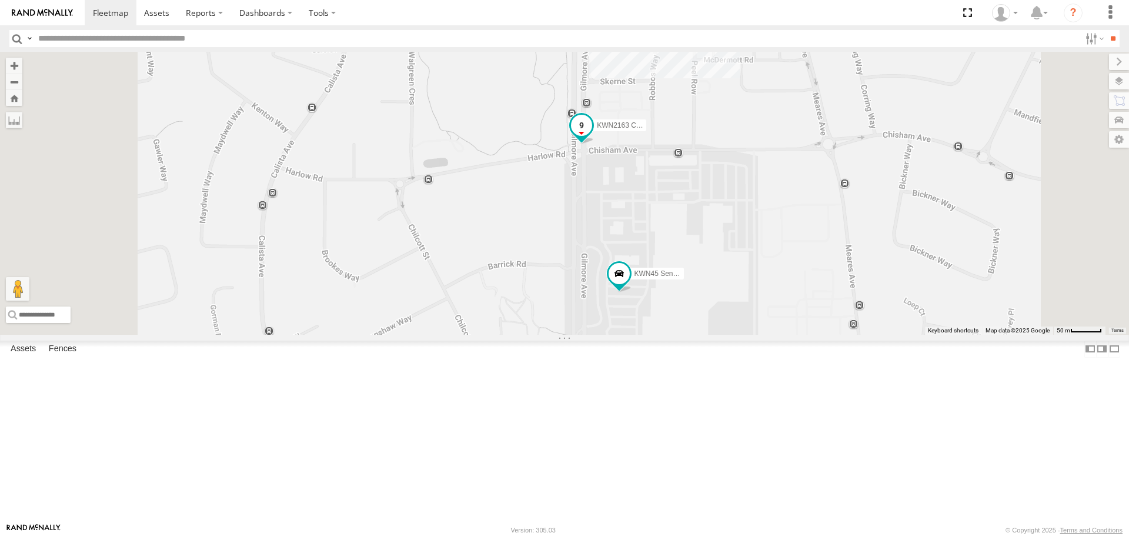
click at [592, 136] on span at bounding box center [581, 125] width 21 height 21
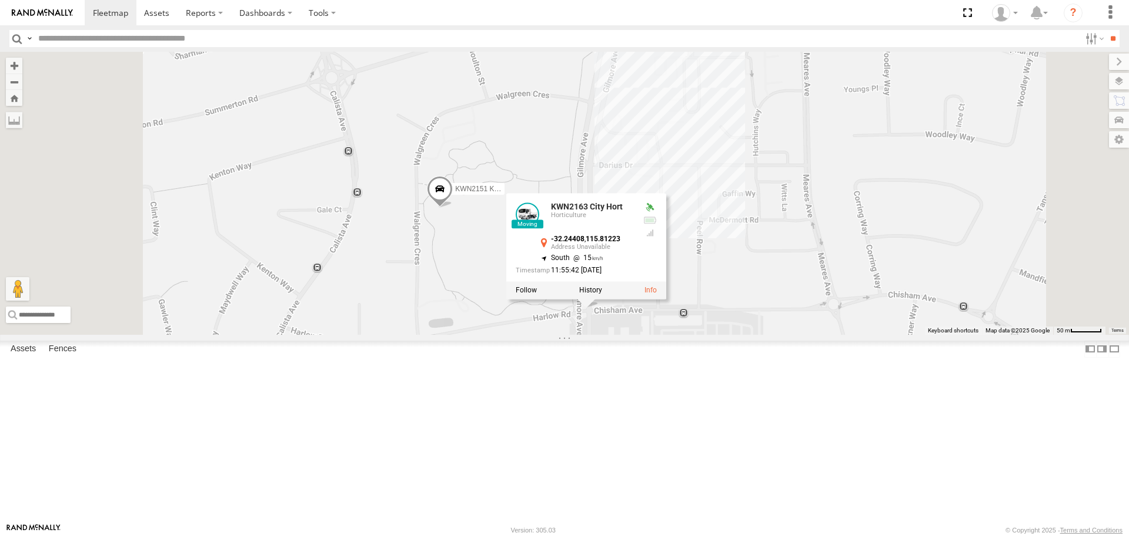
drag, startPoint x: 683, startPoint y: 360, endPoint x: 688, endPoint y: 455, distance: 94.8
click at [688, 334] on div "KWN24 Tractor KWN709 Natural Areas KWN2151 KAP KWN2163 City Hort KWN45 Senior H…" at bounding box center [564, 193] width 1129 height 282
click at [453, 208] on span at bounding box center [440, 192] width 26 height 32
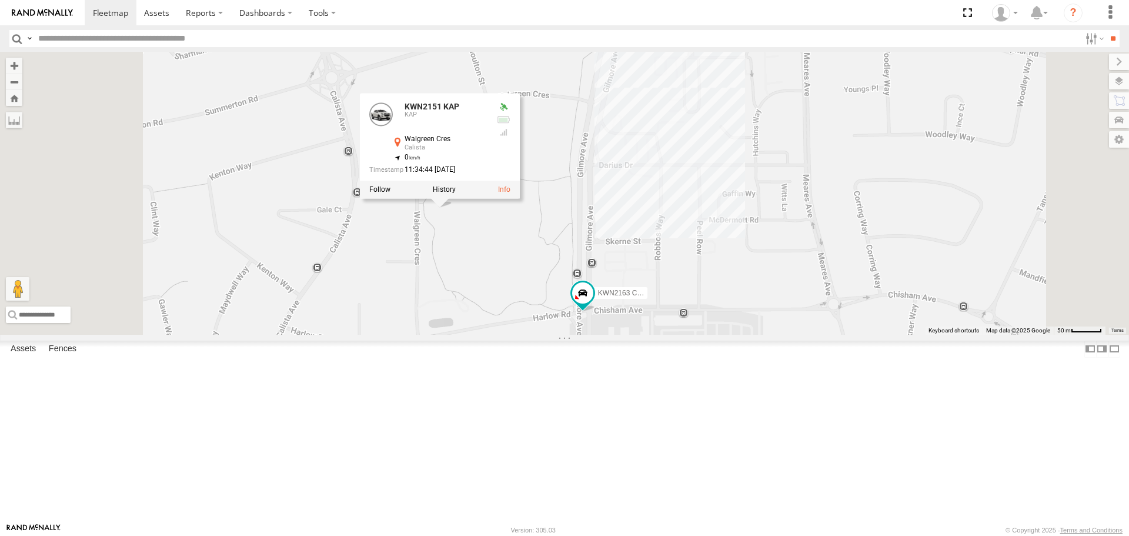
drag, startPoint x: 750, startPoint y: 313, endPoint x: 686, endPoint y: 446, distance: 147.8
click at [686, 334] on div "KWN24 Tractor KWN709 Natural Areas KWN2151 KAP KWN2163 City Hort KWN45 Senior H…" at bounding box center [564, 193] width 1129 height 282
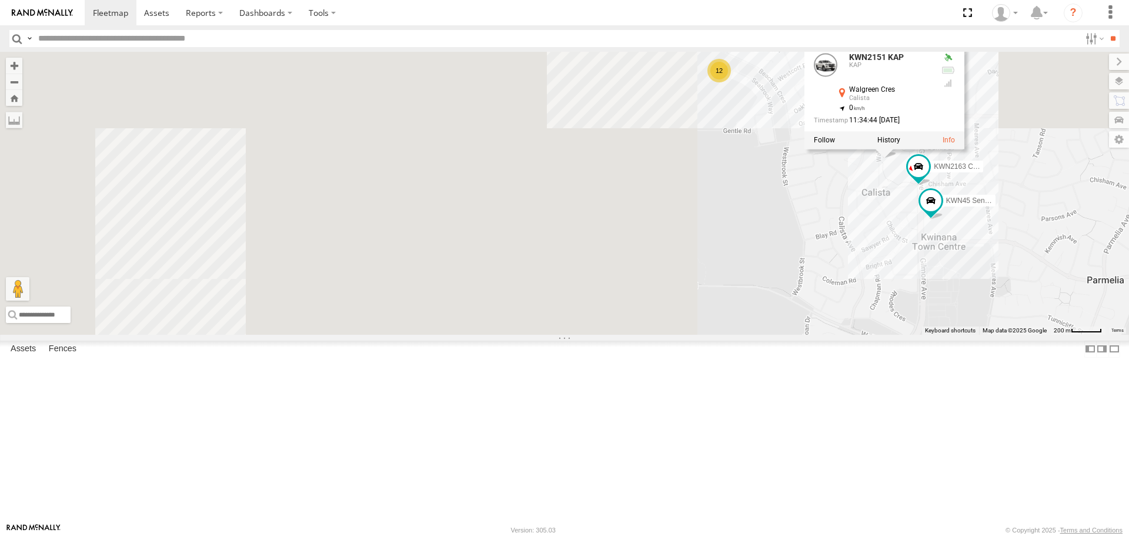
drag, startPoint x: 488, startPoint y: 475, endPoint x: 885, endPoint y: 265, distance: 449.1
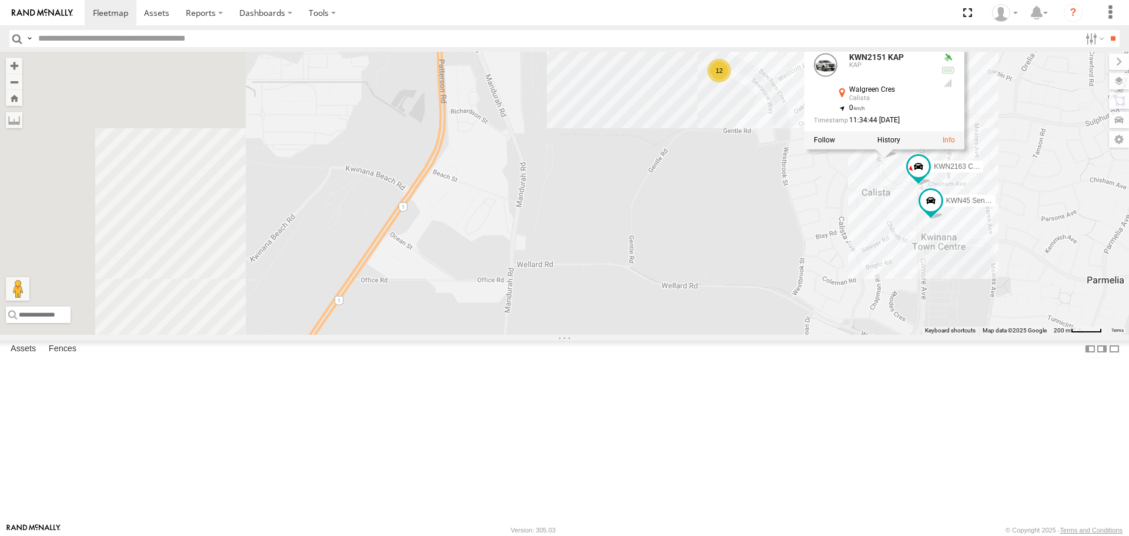
click at [885, 265] on div "KWN24 Tractor KWN709 Natural Areas KWN2151 KAP KWN2163 City Hort KWN45 Senior H…" at bounding box center [564, 193] width 1129 height 282
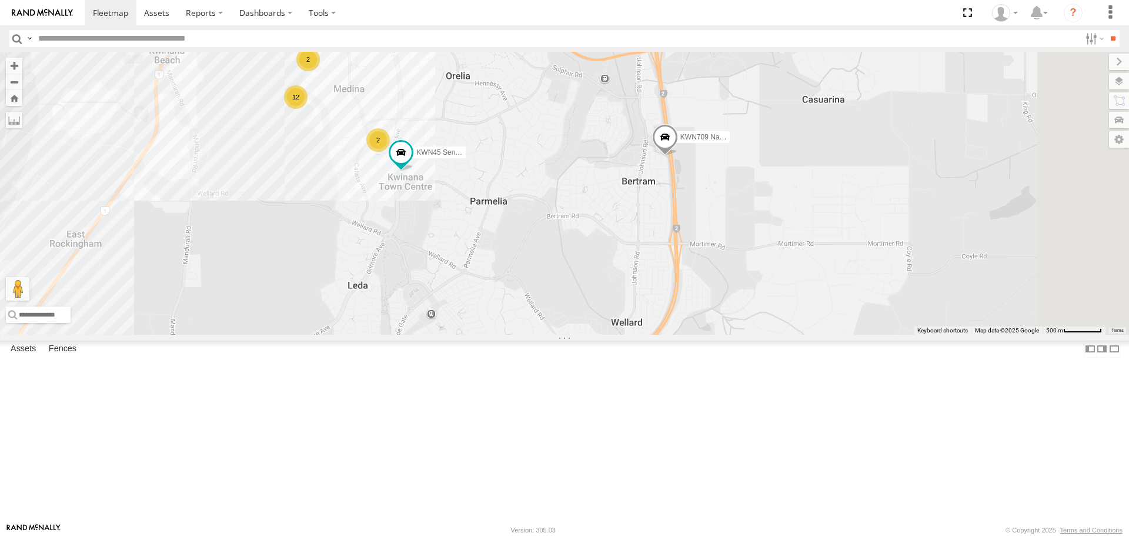
drag, startPoint x: 481, startPoint y: 409, endPoint x: 232, endPoint y: 328, distance: 261.7
click at [232, 328] on main "To navigate the map with touch gestures double-tap and hold your finger on the …" at bounding box center [564, 287] width 1129 height 471
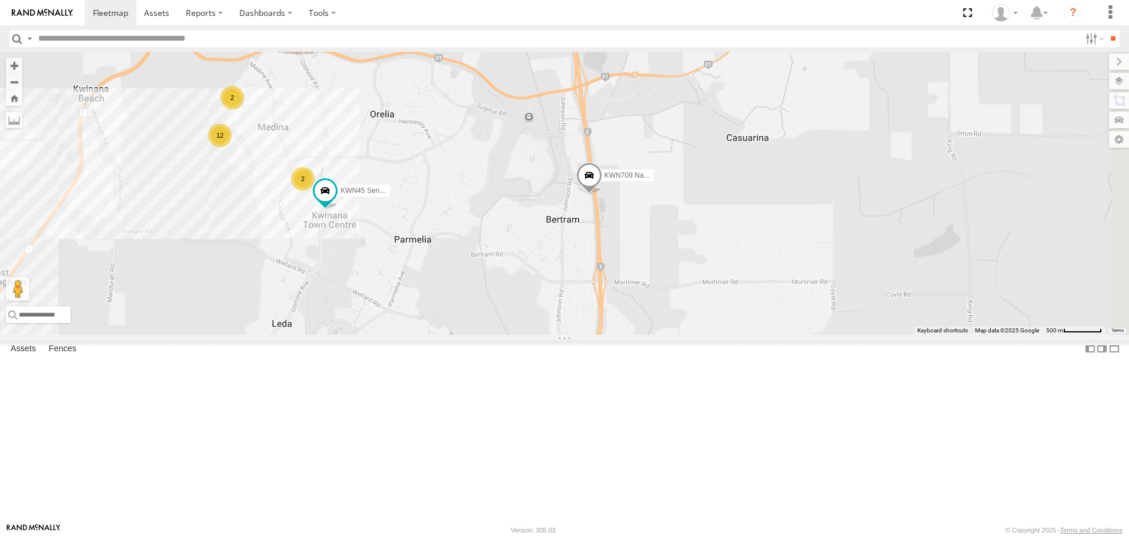
drag, startPoint x: 595, startPoint y: 336, endPoint x: 517, endPoint y: 376, distance: 87.1
click at [517, 334] on div "KWN24 Tractor KWN709 Natural Areas KWN45 Senior Hort 2 2 12" at bounding box center [564, 193] width 1129 height 282
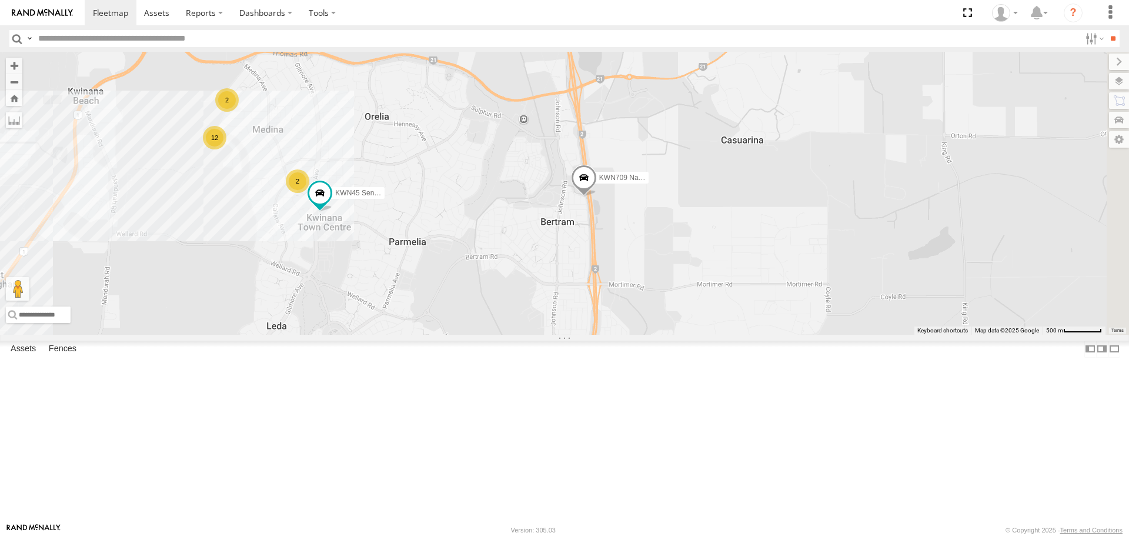
click at [0, 0] on span at bounding box center [0, 0] width 0 height 0
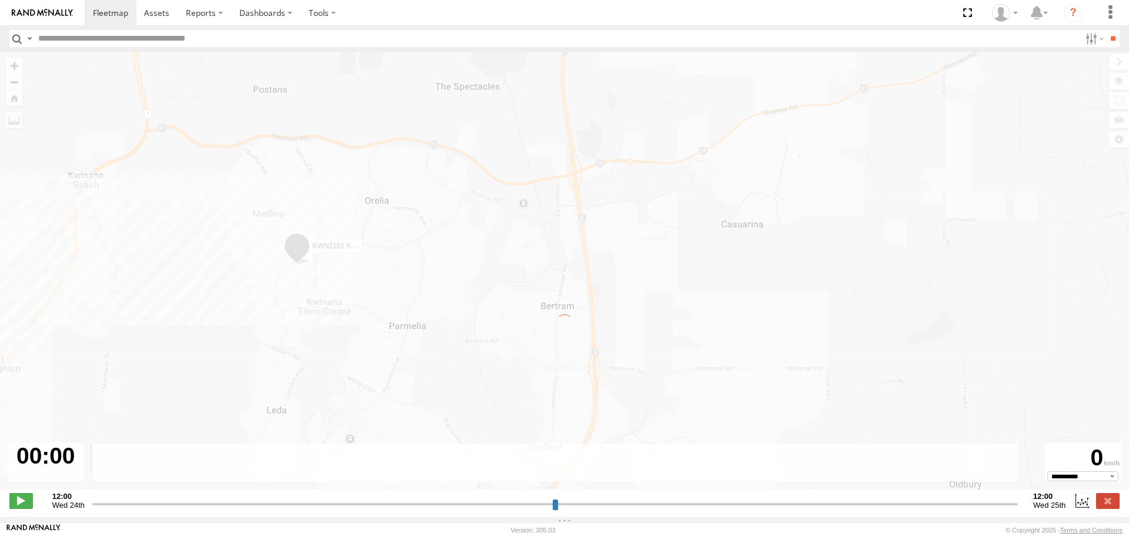
type input "**********"
